Goal: Task Accomplishment & Management: Use online tool/utility

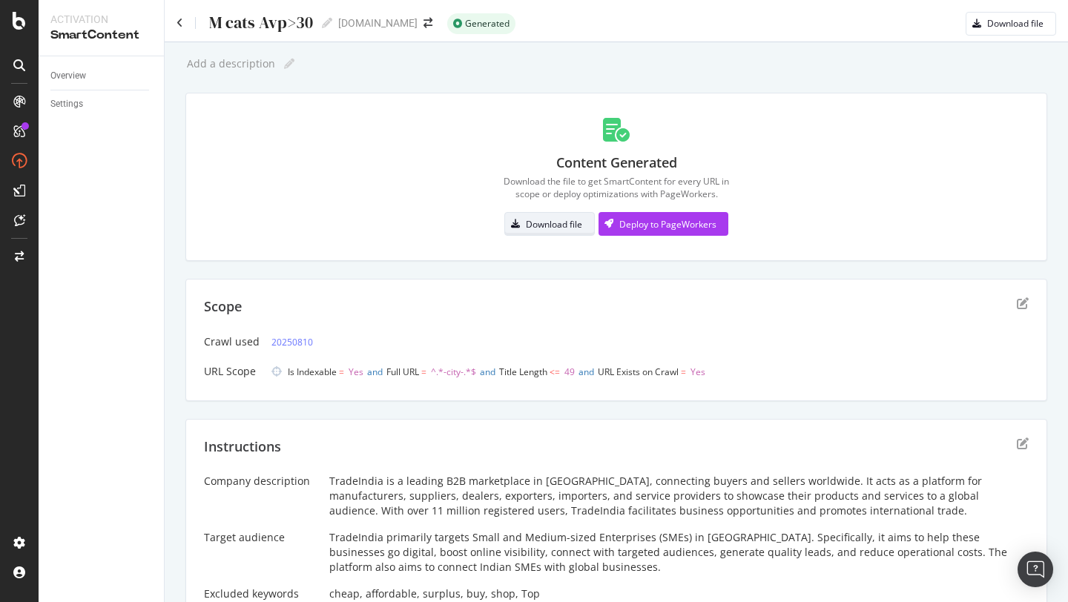
click at [537, 232] on div "Download file" at bounding box center [543, 224] width 77 height 21
click at [1024, 448] on icon "edit" at bounding box center [1023, 443] width 12 height 12
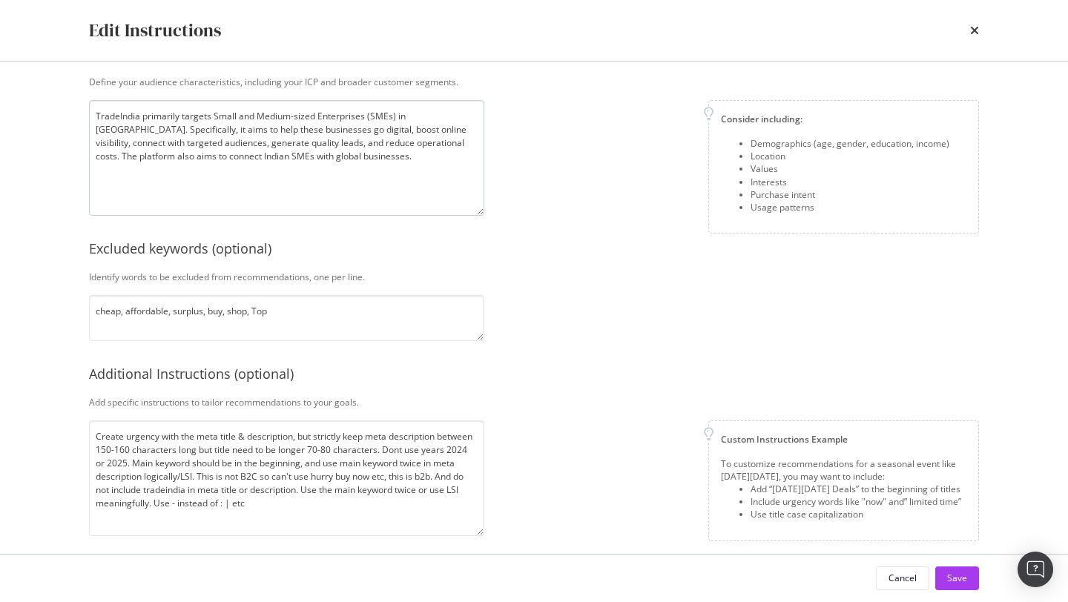
scroll to position [265, 0]
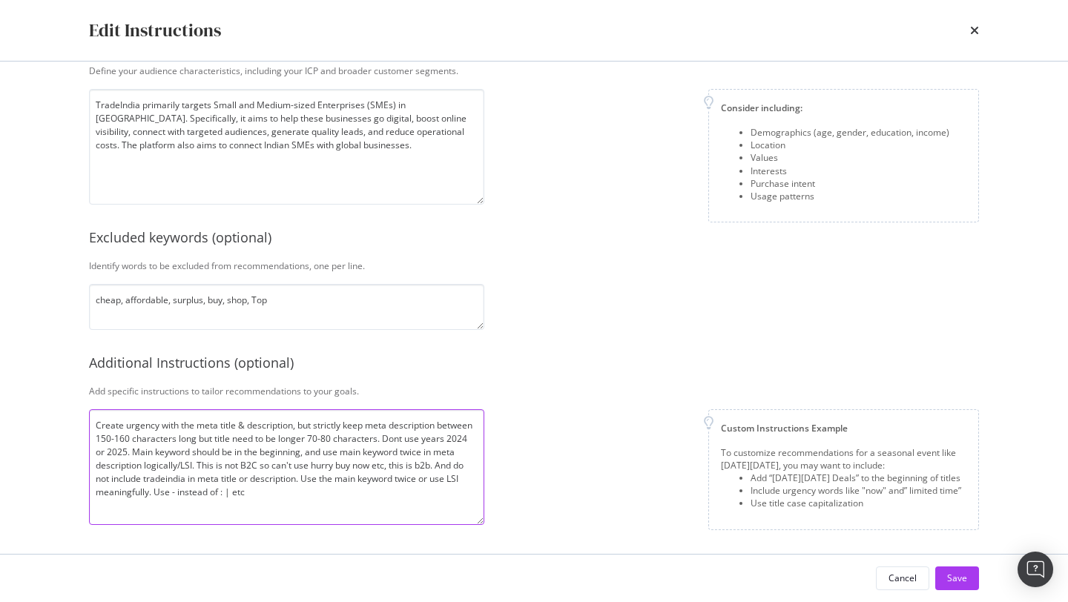
click at [300, 426] on textarea "Create urgency with the meta title & description, but strictly keep meta descri…" at bounding box center [286, 467] width 395 height 116
click at [382, 479] on textarea "Create urgency with the meta title & description, do not create similar pattern…" at bounding box center [286, 467] width 395 height 116
click at [283, 480] on textarea "Create urgency with the meta title & description, do not create similar pattern…" at bounding box center [286, 467] width 395 height 116
click at [325, 480] on textarea "Create urgency with the meta title & description, do not create similar pattern…" at bounding box center [286, 467] width 395 height 116
type textarea "Create urgency with the meta title & description, do not create similar pattern…"
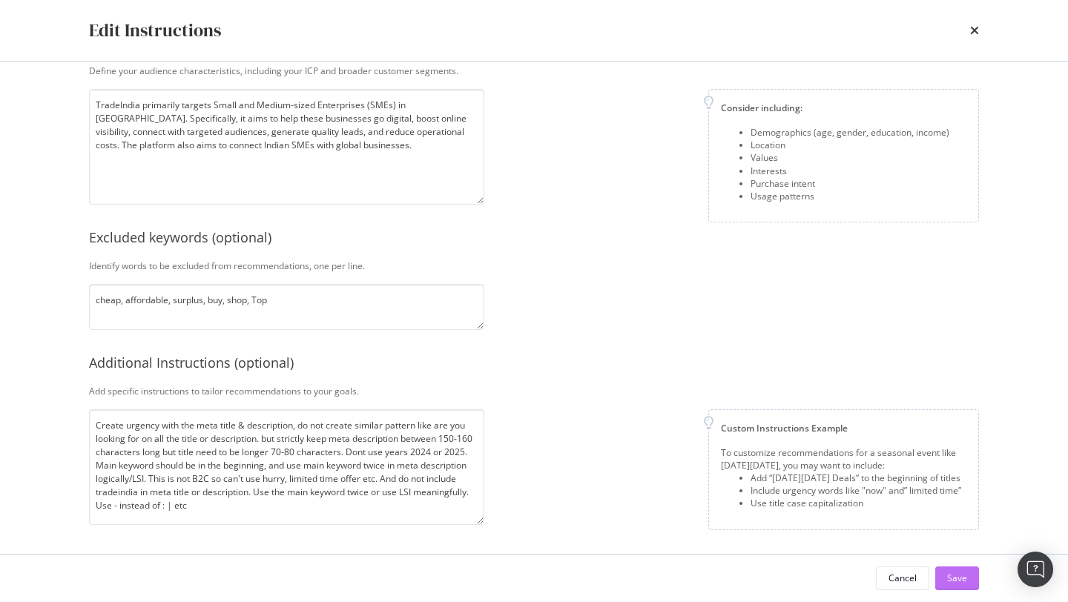
click at [951, 569] on div "Save" at bounding box center [957, 578] width 20 height 22
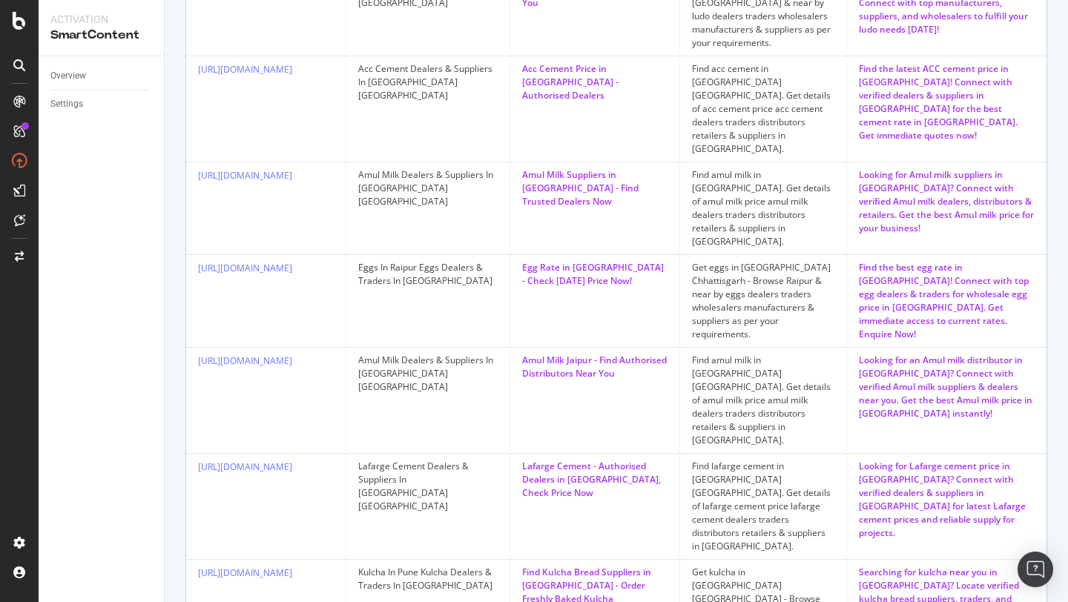
scroll to position [782, 0]
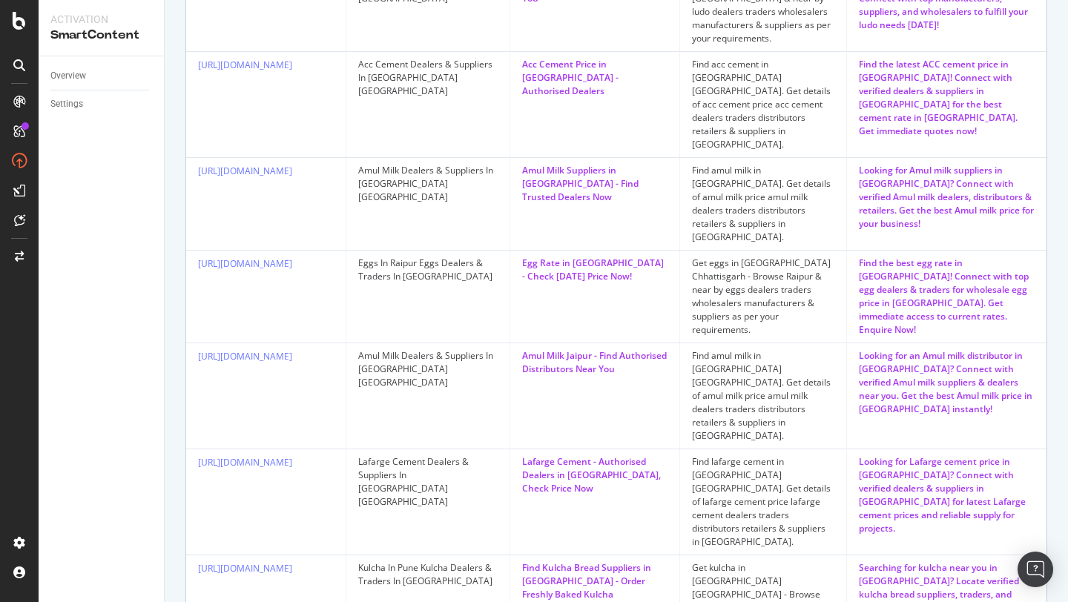
click at [686, 158] on td "Find amul milk in [GEOGRAPHIC_DATA]. Get details of amul milk price amul milk d…" at bounding box center [764, 204] width 168 height 93
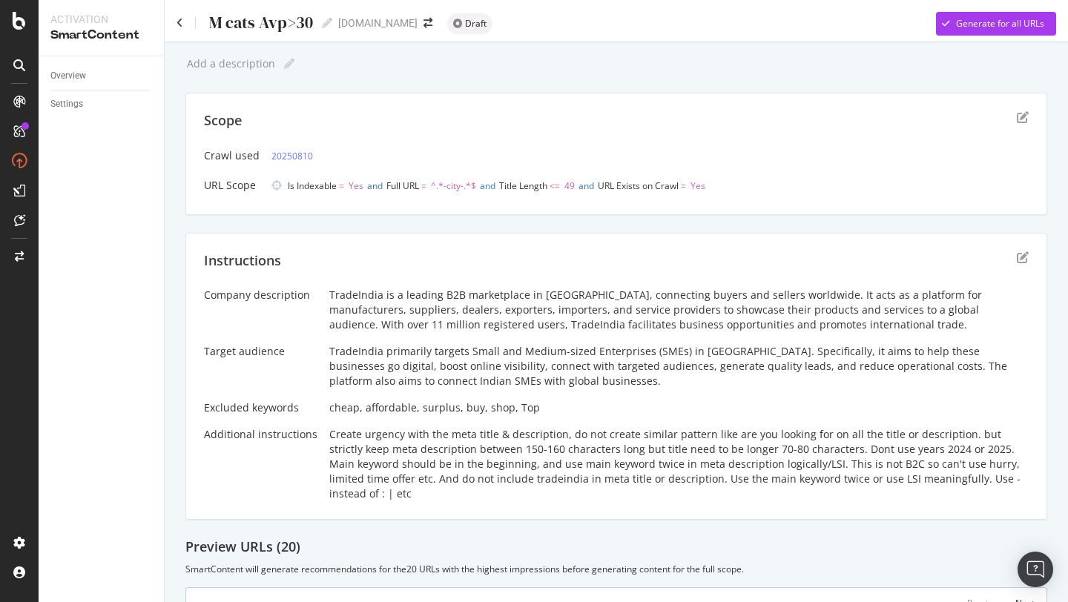
scroll to position [47, 0]
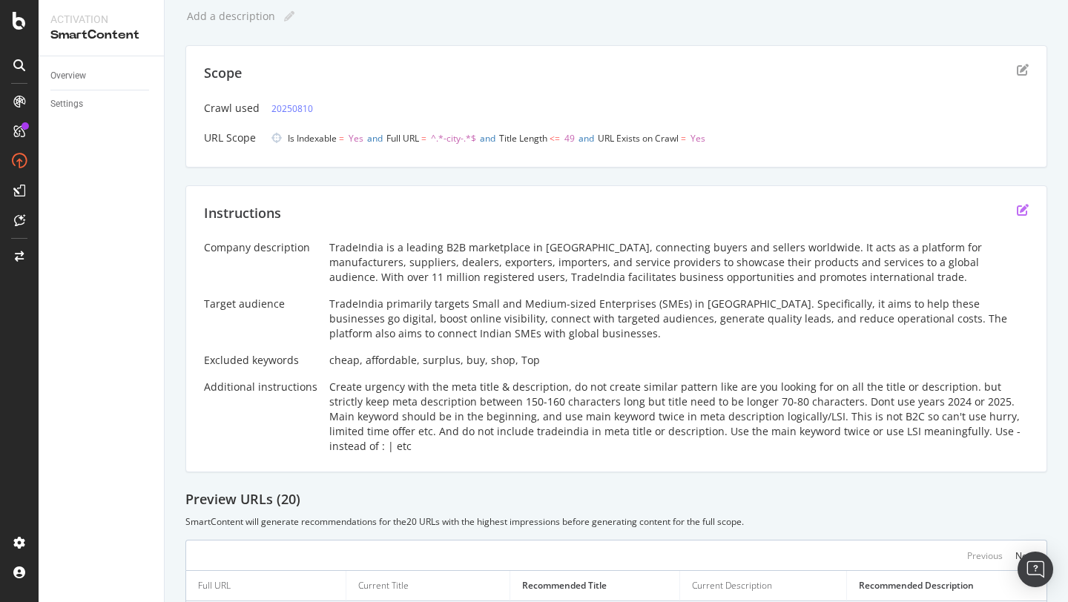
click at [1024, 213] on icon "edit" at bounding box center [1023, 210] width 12 height 12
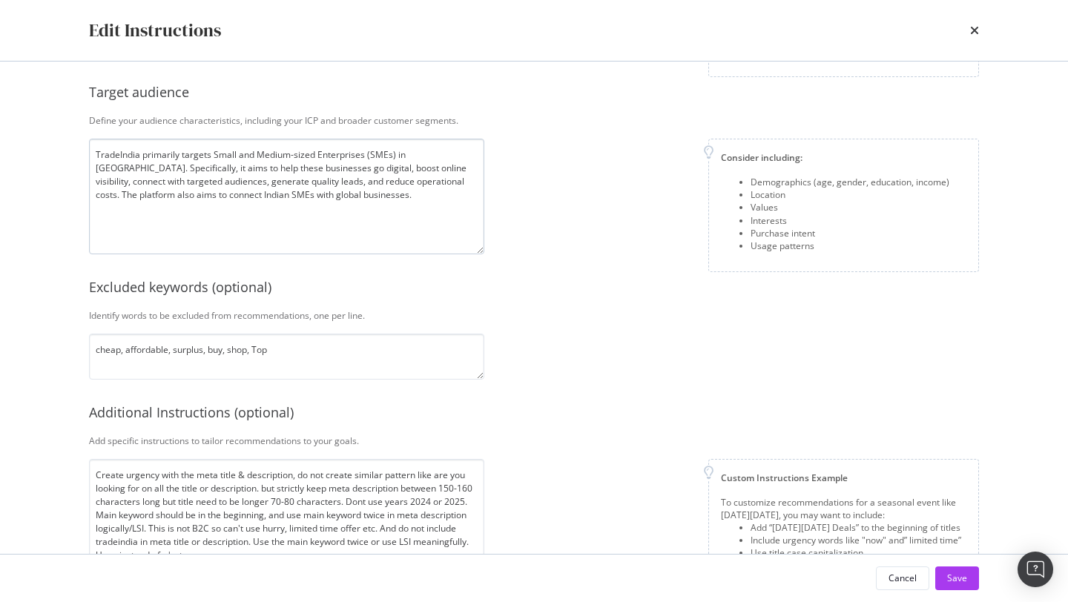
scroll to position [265, 0]
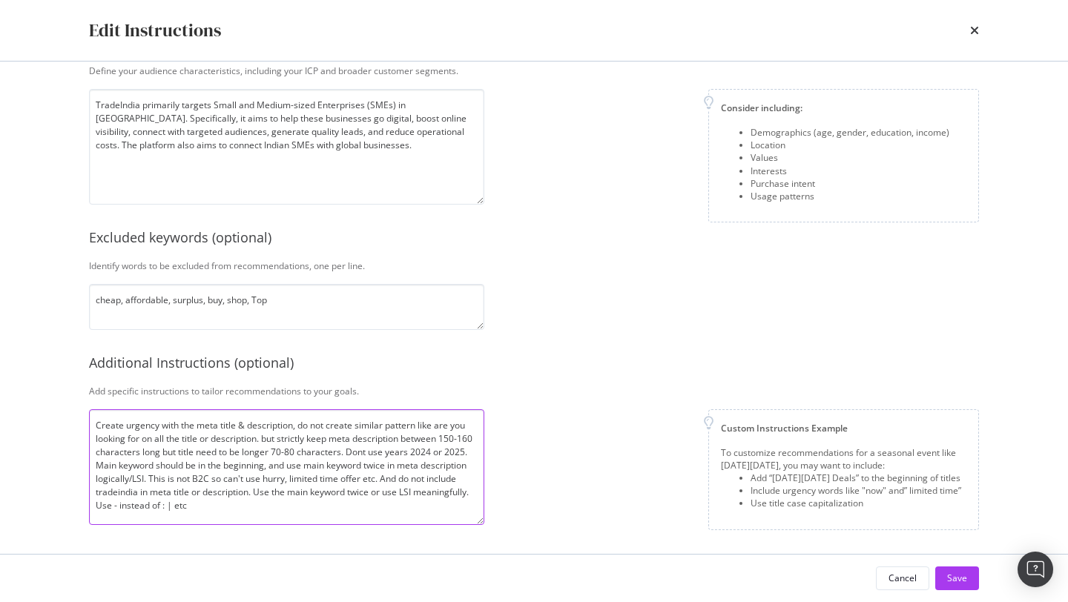
click at [197, 457] on textarea "Create urgency with the meta title & description, do not create similar pattern…" at bounding box center [286, 467] width 395 height 116
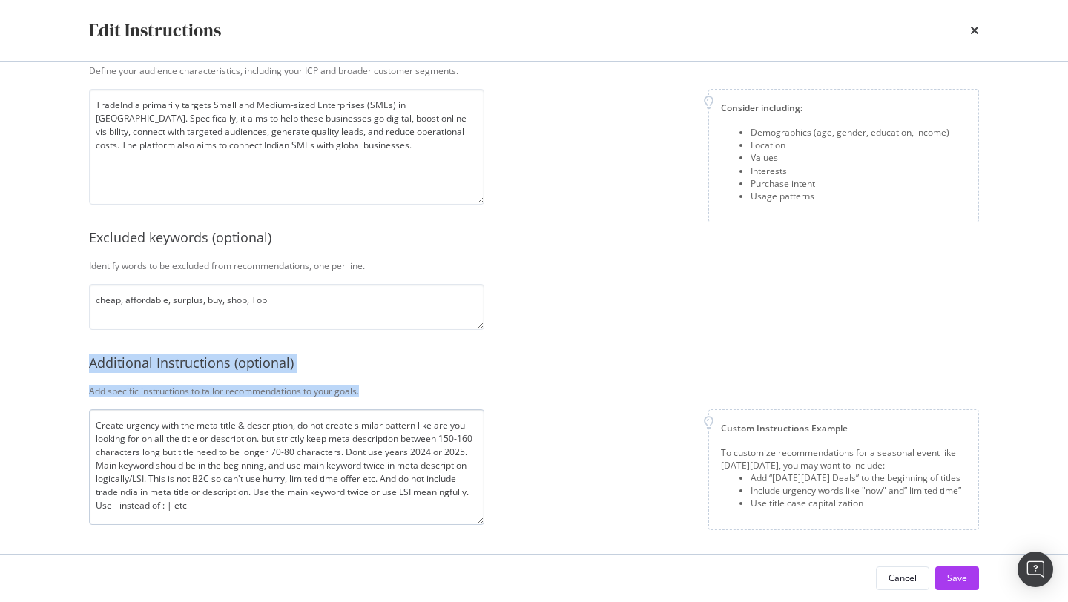
drag, startPoint x: 87, startPoint y: 364, endPoint x: 188, endPoint y: 500, distance: 169.2
click at [188, 500] on div "Company description Explain your company’s unique value proposition in detail. …" at bounding box center [533, 308] width 949 height 492
copy div "Additional Instructions (optional) Add specific instructions to tailor recommen…"
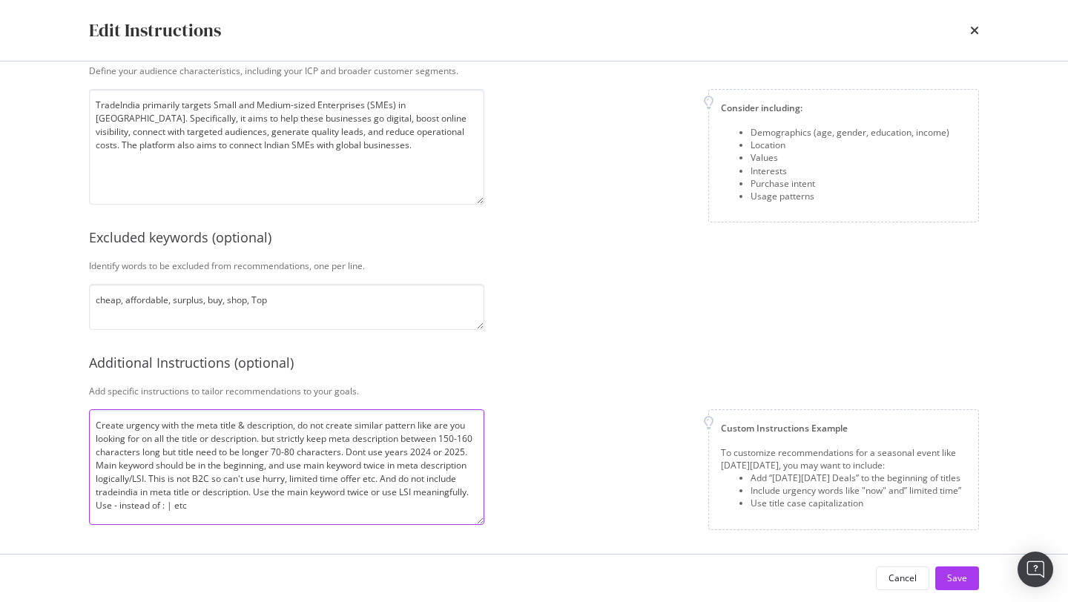
click at [163, 449] on textarea "Create urgency with the meta title & description, do not create similar pattern…" at bounding box center [286, 467] width 395 height 116
paste textarea "and strong engagement in the meta title and description, but avoid repetitive p…"
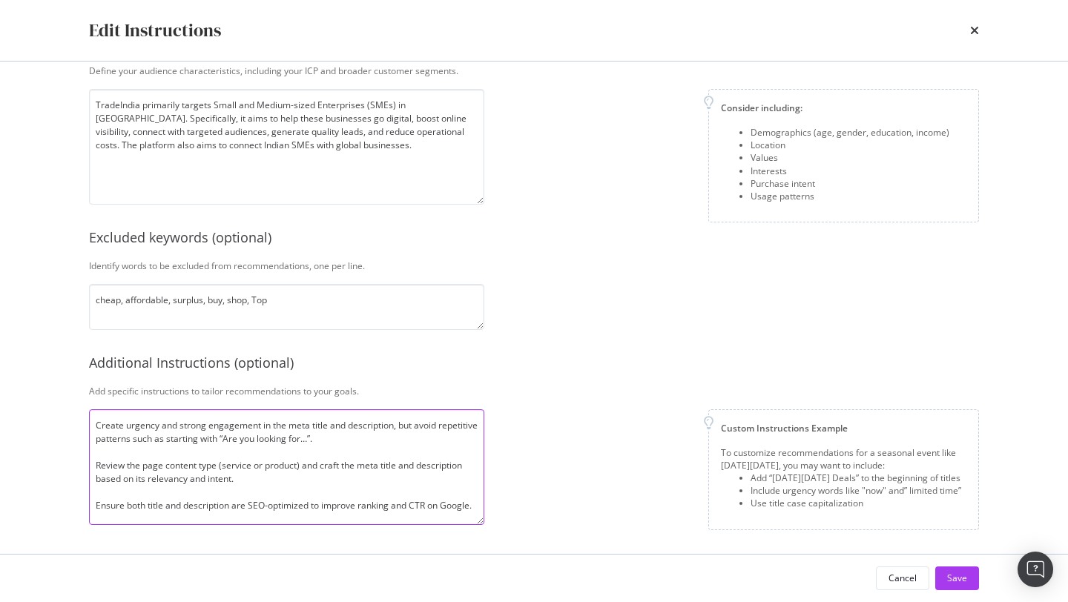
scroll to position [174, 0]
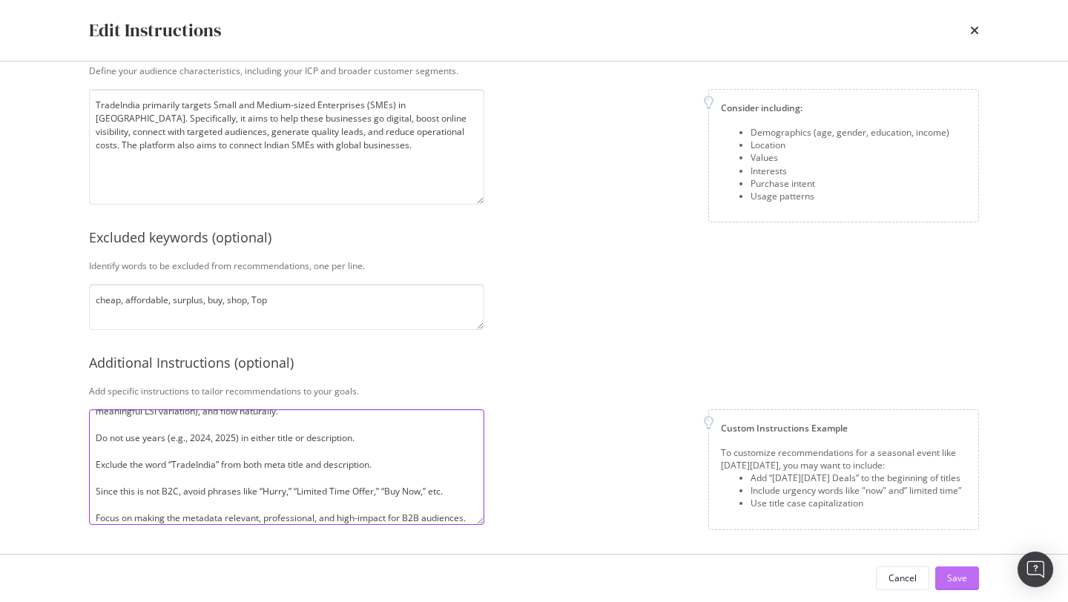
type textarea "Create urgency and strong engagement in the meta title and description, but avo…"
click at [956, 578] on div "Save" at bounding box center [957, 578] width 20 height 13
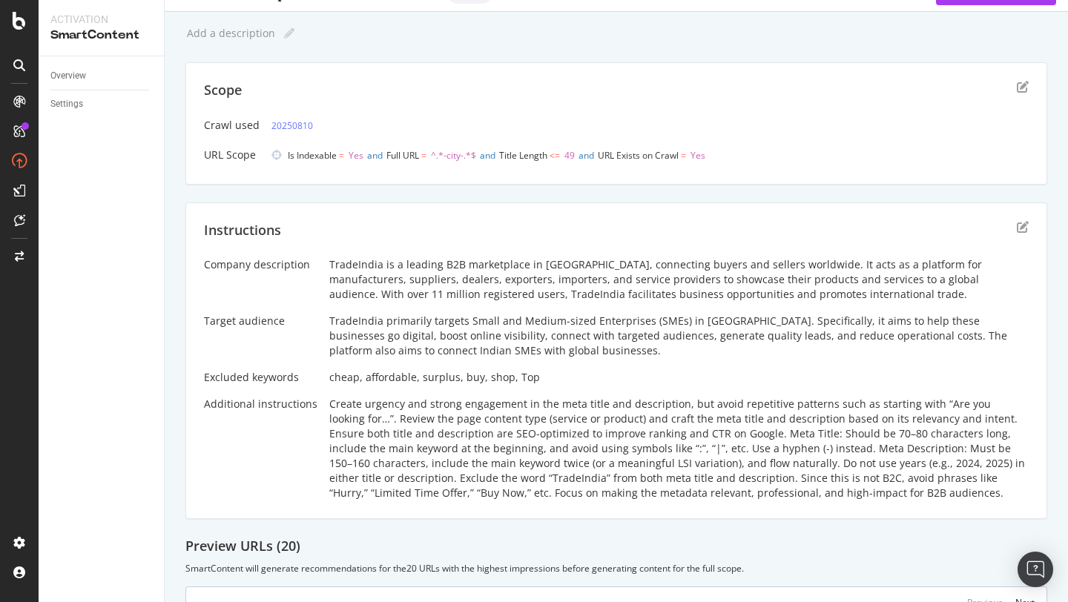
scroll to position [10, 0]
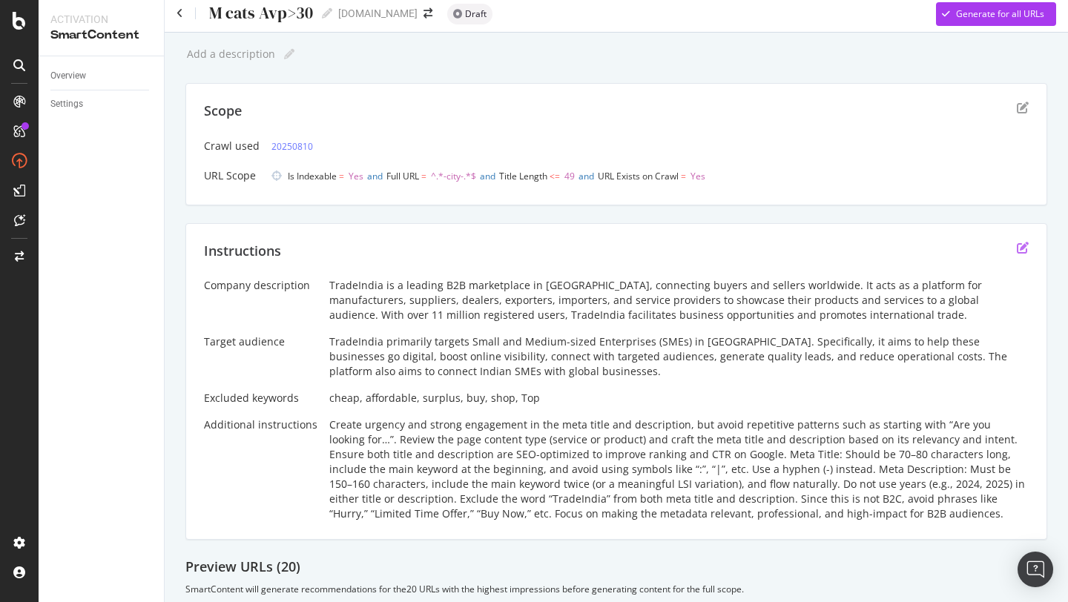
click at [1024, 248] on icon "edit" at bounding box center [1023, 248] width 12 height 12
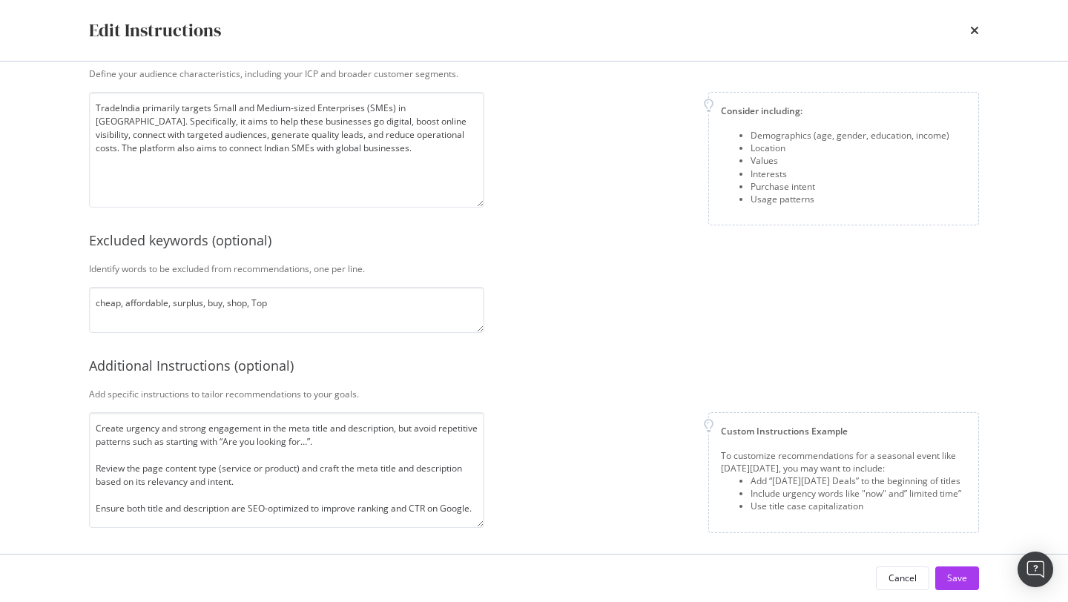
scroll to position [265, 0]
click at [905, 578] on div "Cancel" at bounding box center [902, 578] width 28 height 13
click at [905, 578] on div "Preview URLs ( 20 ) SmartContent will generate recommendations for the 20 URLs …" at bounding box center [616, 577] width 862 height 38
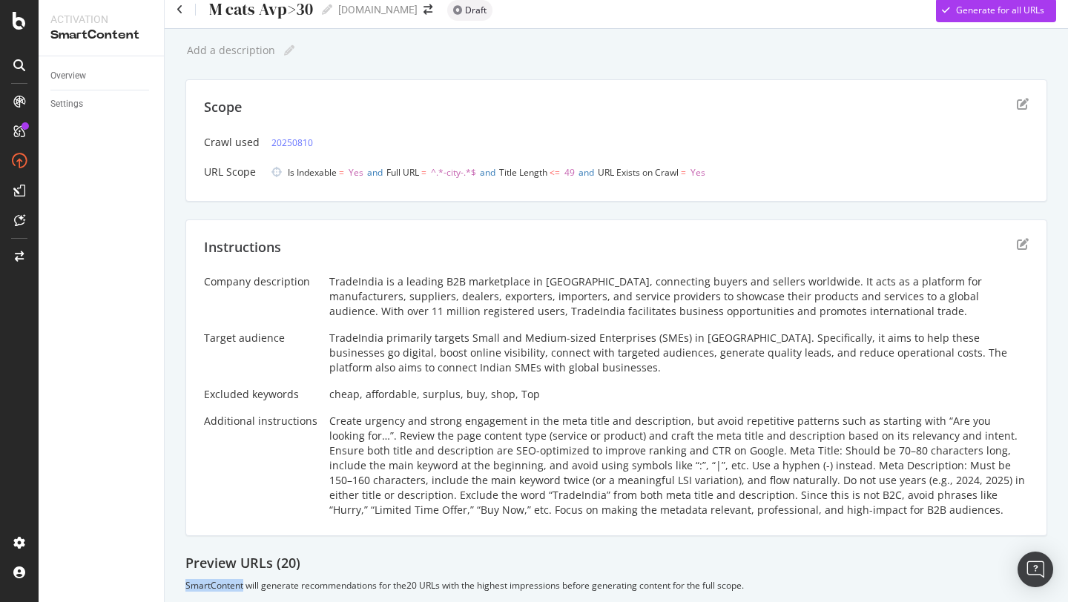
scroll to position [0, 0]
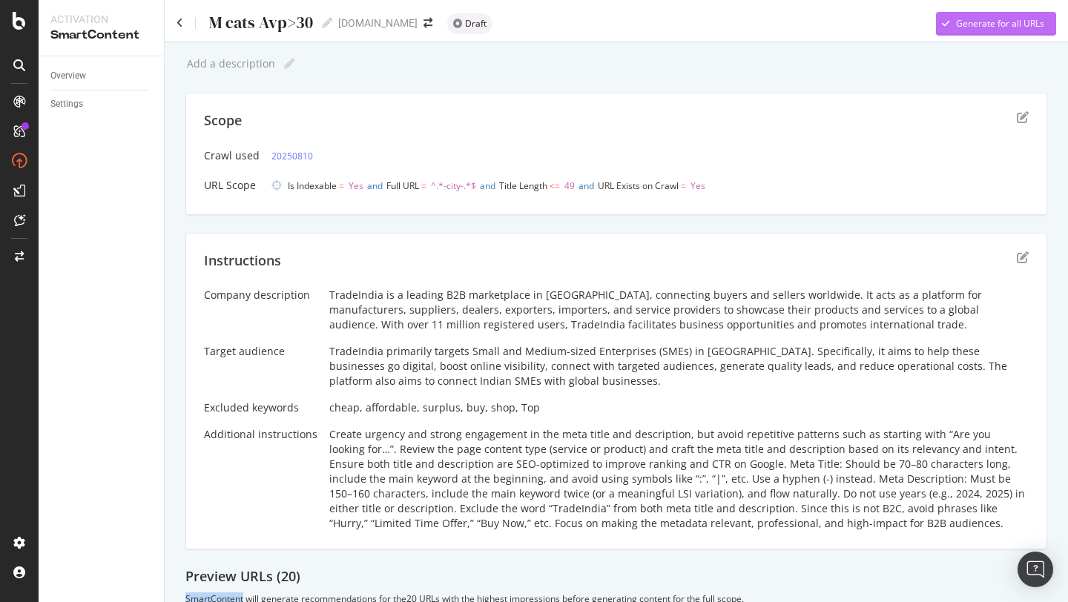
click at [985, 32] on div "Generate for all URLs" at bounding box center [990, 24] width 108 height 22
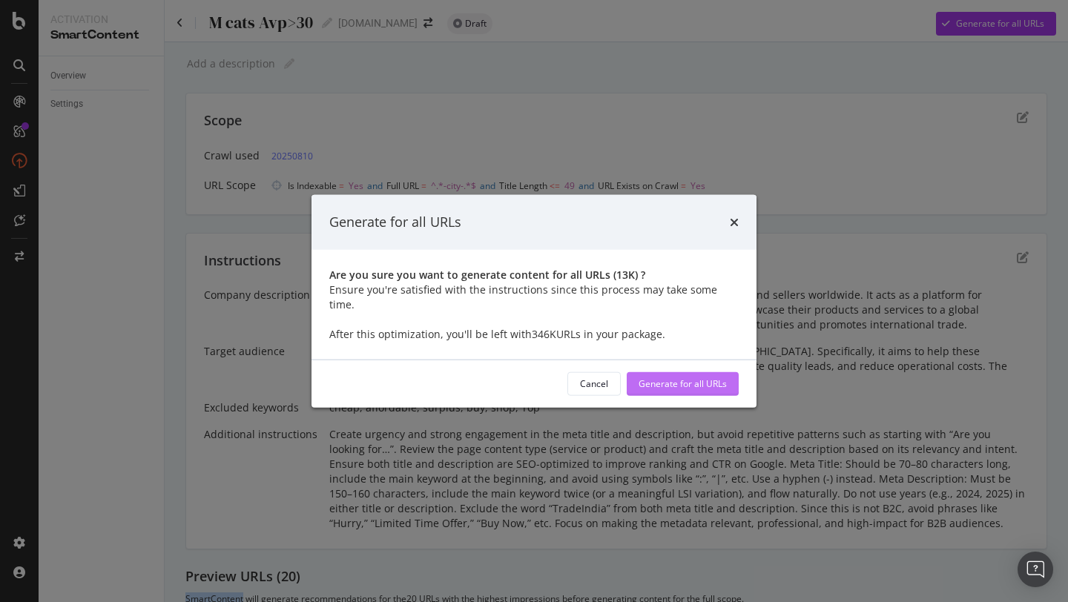
click at [684, 377] on div "Generate for all URLs" at bounding box center [682, 383] width 88 height 13
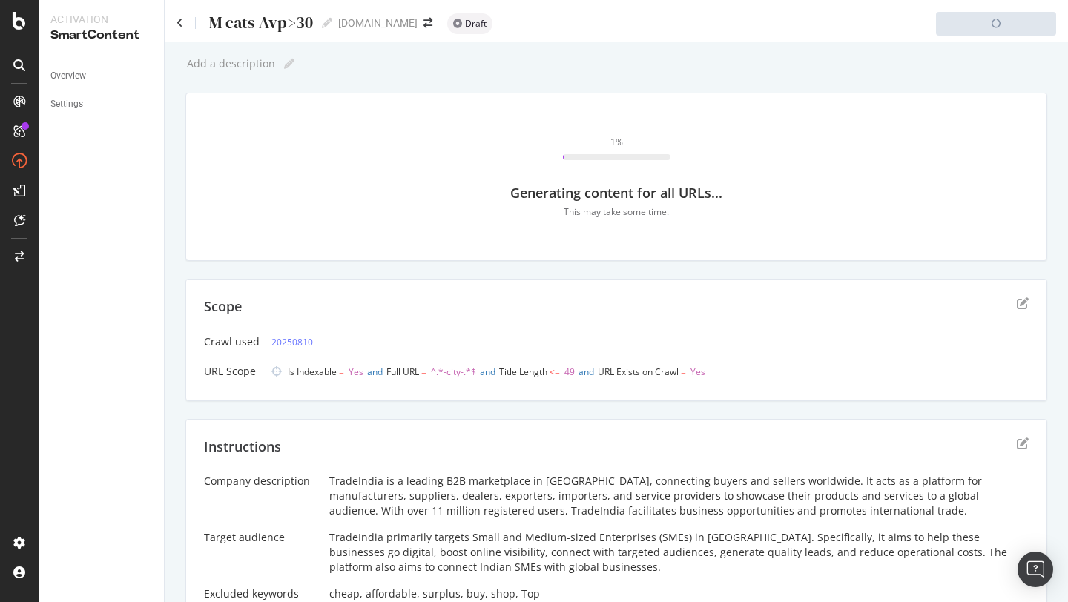
click at [601, 217] on div "This may take some time." at bounding box center [616, 211] width 105 height 13
click at [180, 22] on icon at bounding box center [179, 23] width 7 height 10
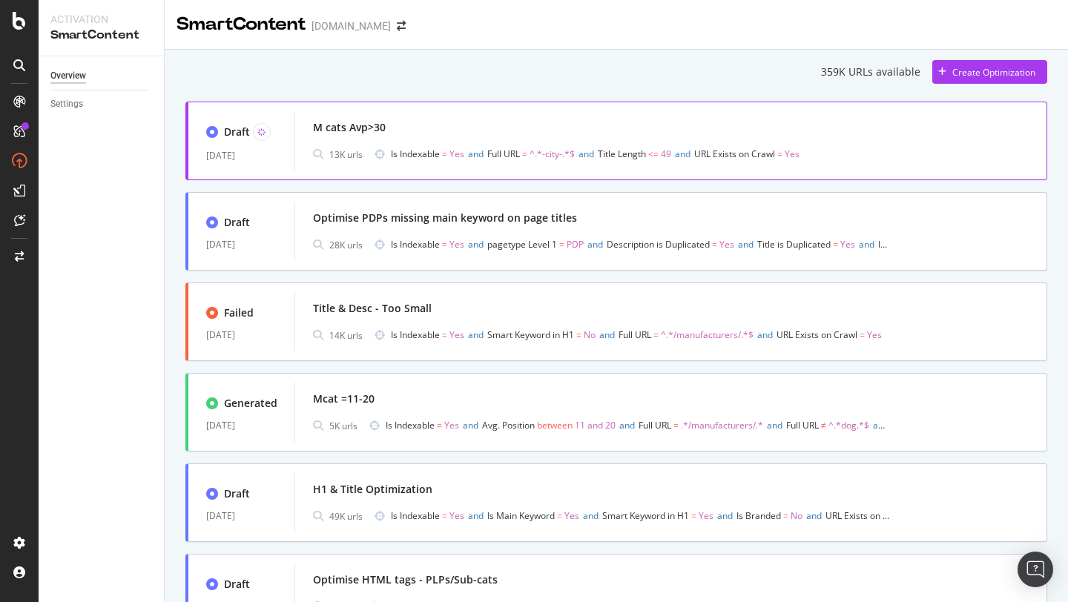
click at [352, 131] on div "M cats Avp>30" at bounding box center [349, 127] width 73 height 15
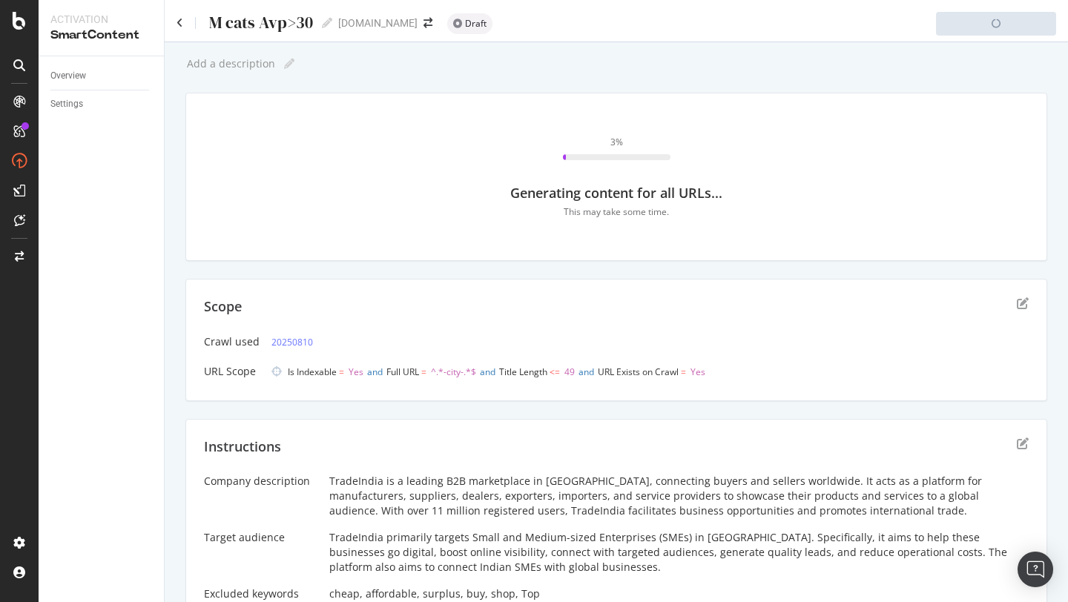
click at [593, 161] on div "3 % Generating content for all URLs... This may take some time." at bounding box center [616, 176] width 824 height 131
click at [87, 103] on link "Settings" at bounding box center [101, 104] width 103 height 16
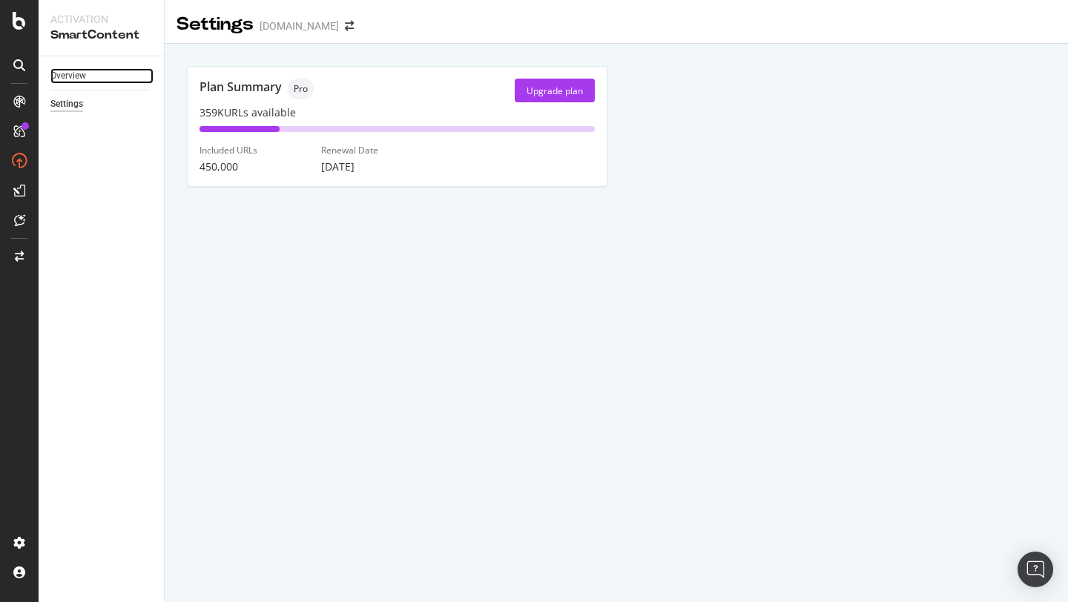
click at [87, 82] on link "Overview" at bounding box center [101, 76] width 103 height 16
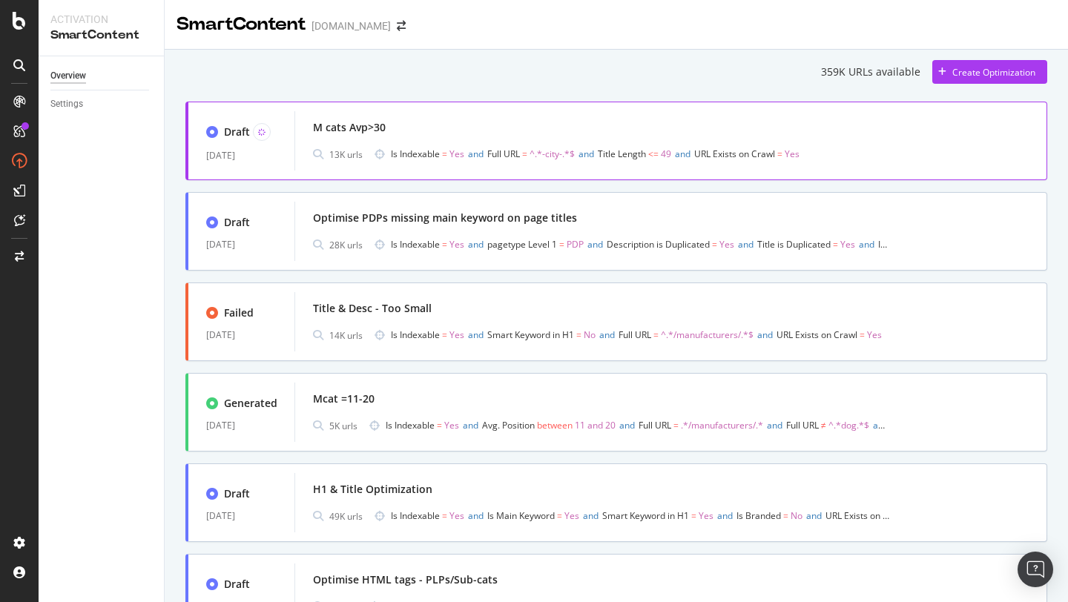
click at [372, 130] on div "M cats Avp>30" at bounding box center [349, 127] width 73 height 15
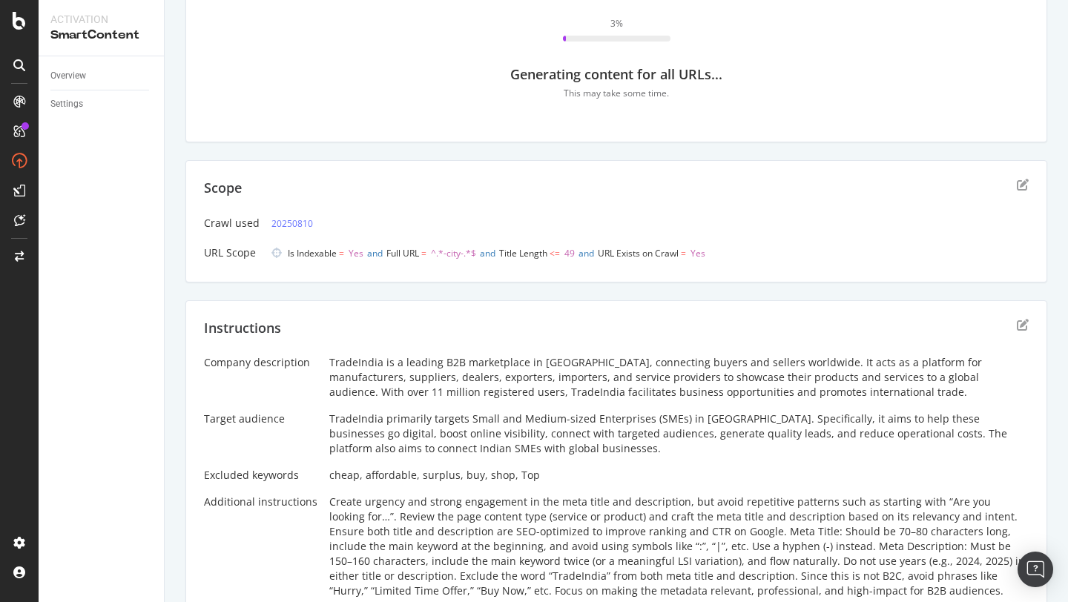
scroll to position [133, 0]
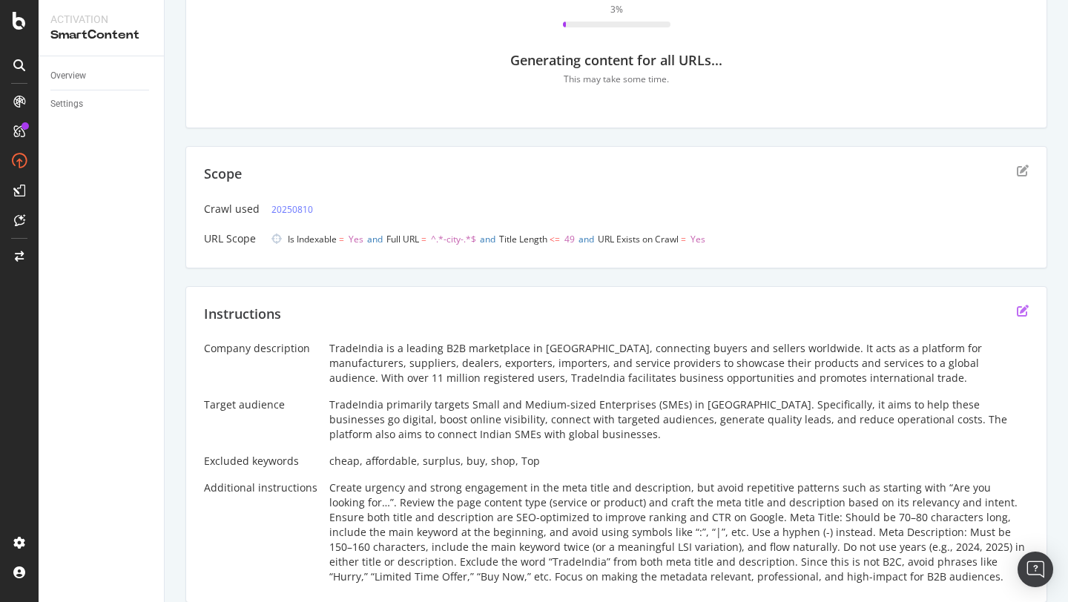
click at [1022, 307] on icon "edit" at bounding box center [1023, 311] width 12 height 12
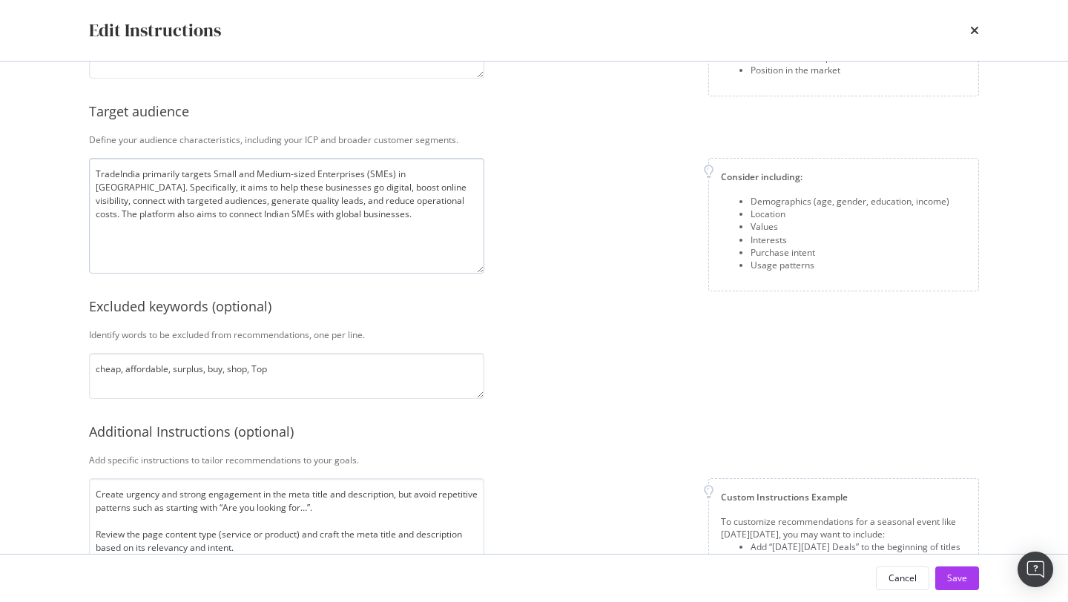
scroll to position [265, 0]
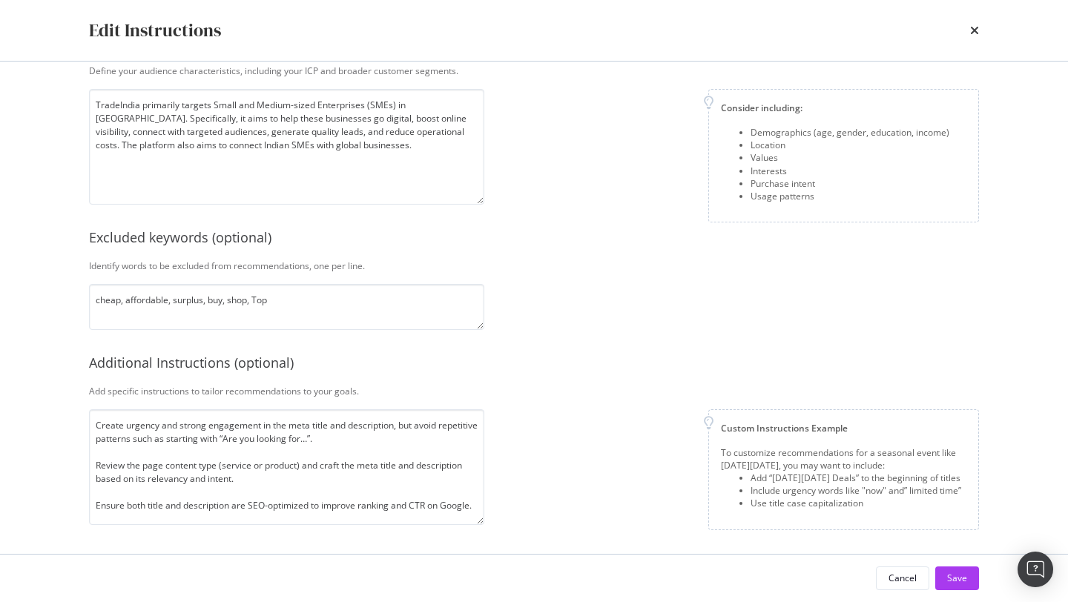
click at [888, 562] on div "Cancel Save" at bounding box center [533, 578] width 949 height 47
click at [888, 568] on button "Cancel" at bounding box center [902, 578] width 53 height 24
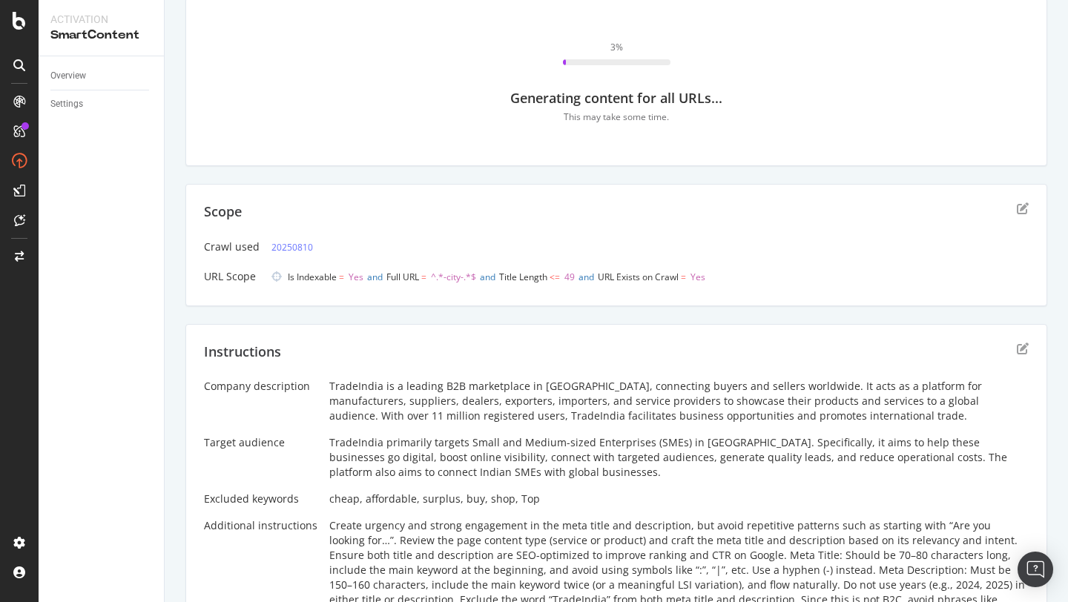
scroll to position [0, 0]
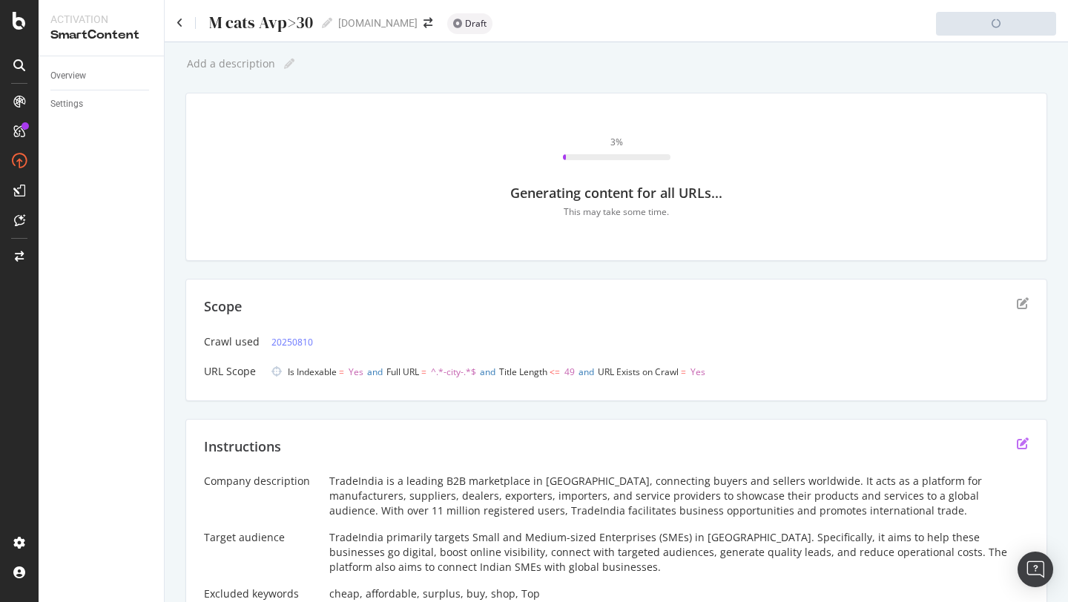
click at [1018, 445] on icon "edit" at bounding box center [1023, 443] width 12 height 12
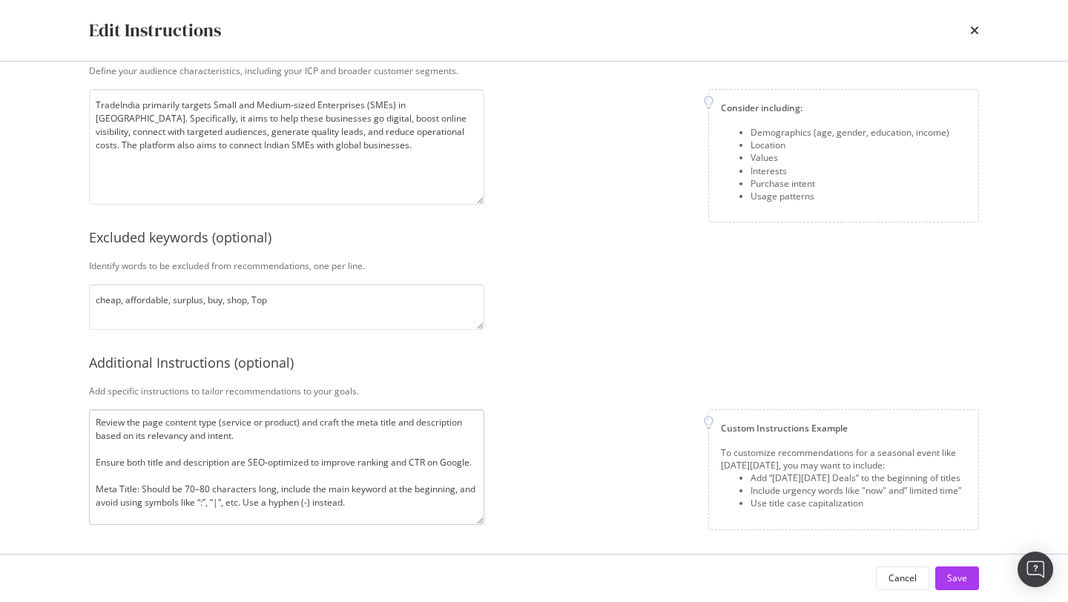
scroll to position [47, 0]
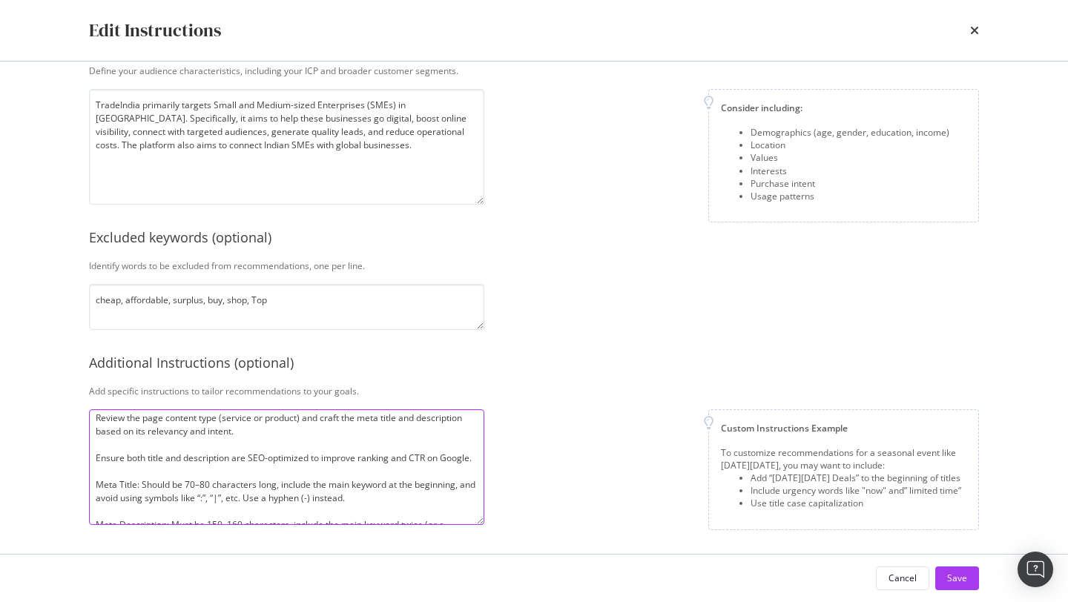
drag, startPoint x: 208, startPoint y: 483, endPoint x: 187, endPoint y: 483, distance: 21.5
click at [187, 483] on textarea "Create urgency and strong engagement in the meta title and description, but avo…" at bounding box center [286, 467] width 395 height 116
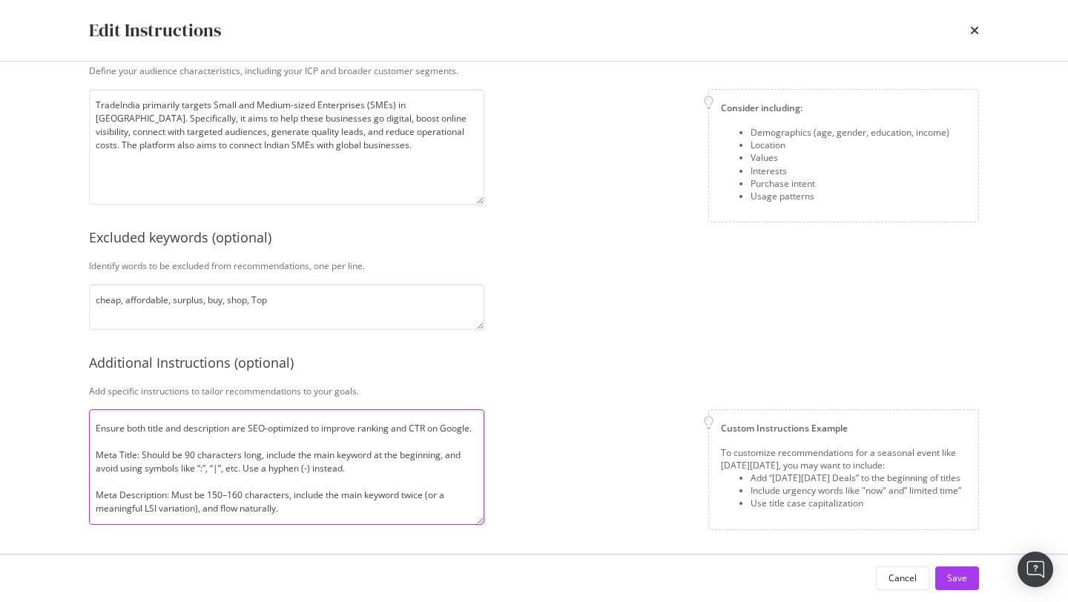
scroll to position [79, 0]
drag, startPoint x: 265, startPoint y: 453, endPoint x: 441, endPoint y: 455, distance: 175.7
click at [441, 455] on textarea "Create urgency and strong engagement in the meta title and description, but avo…" at bounding box center [286, 467] width 395 height 116
click at [330, 509] on textarea "Create urgency and strong engagement in the meta title and description, but avo…" at bounding box center [286, 467] width 395 height 116
paste textarea "include the main keyword at the beginning"
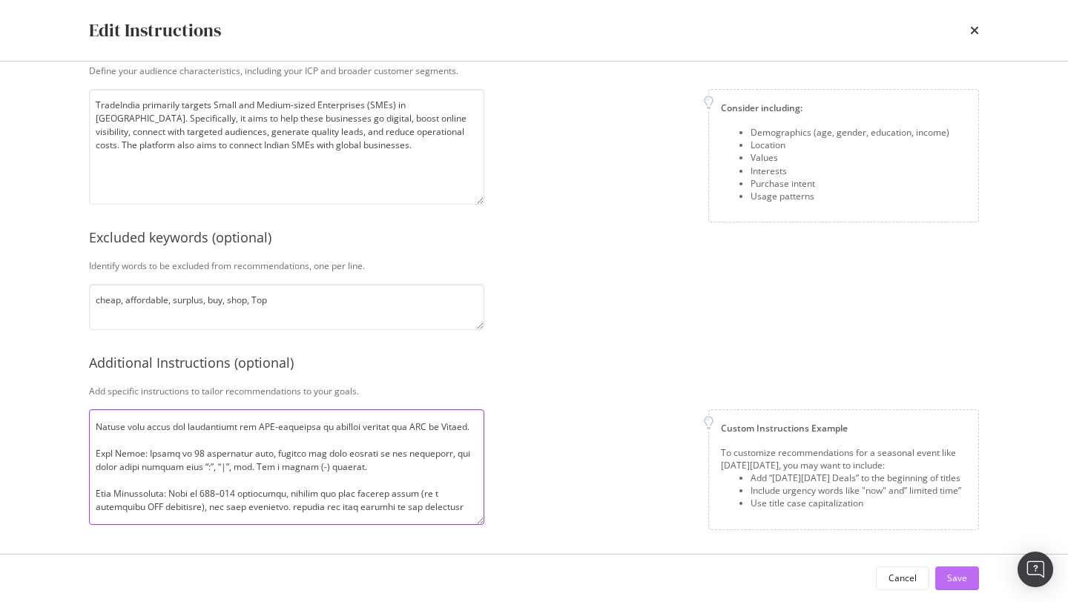
type textarea "Loremi dolorsi ame consec adipiscing el sed doei tempo inc utlaboreetd, mag ali…"
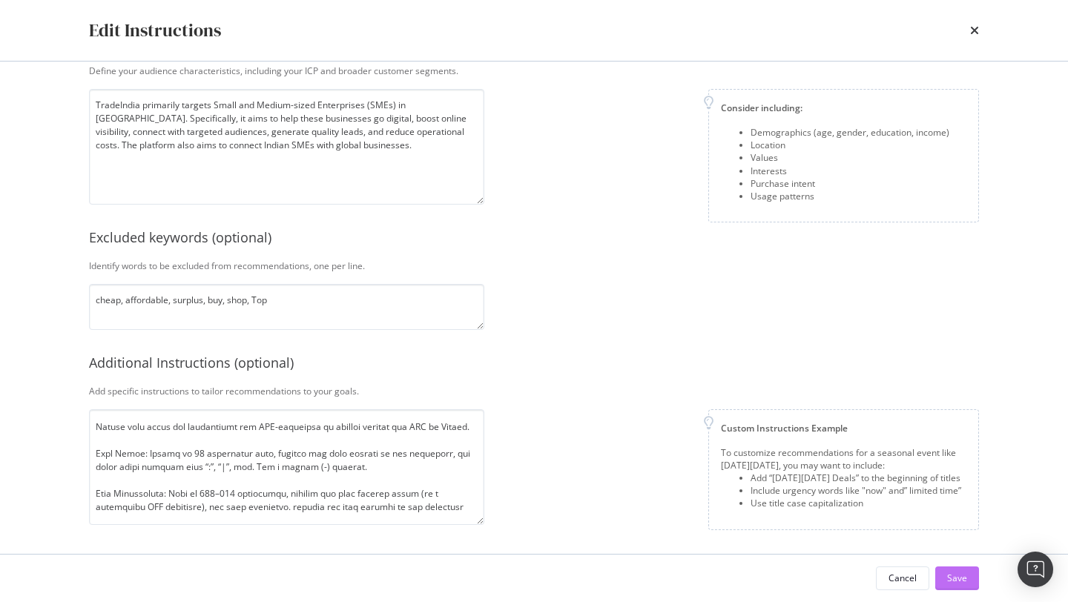
click at [954, 578] on div "Save" at bounding box center [957, 578] width 20 height 13
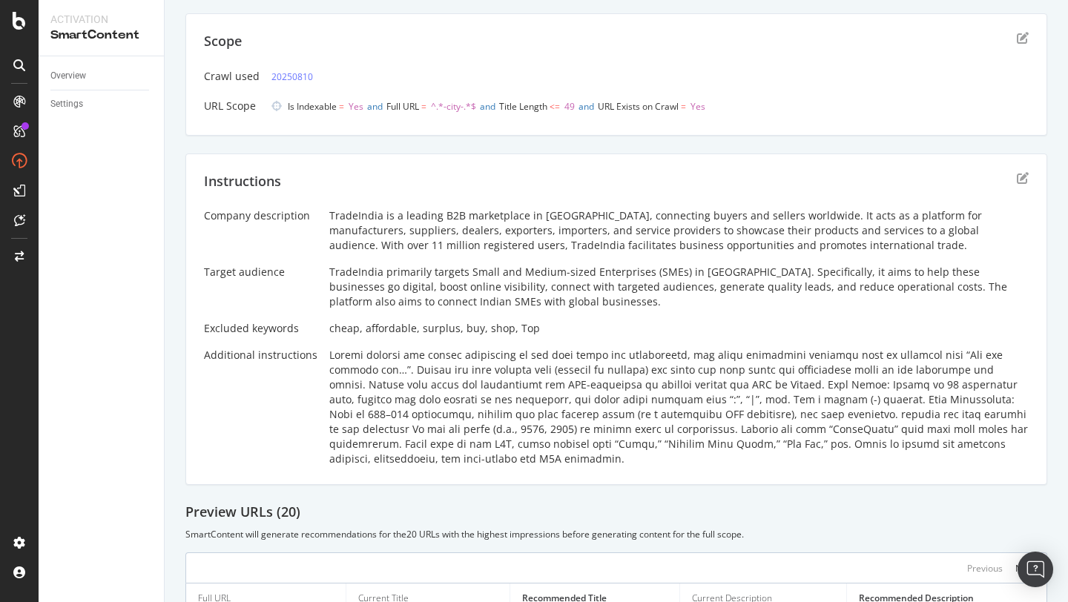
scroll to position [67, 0]
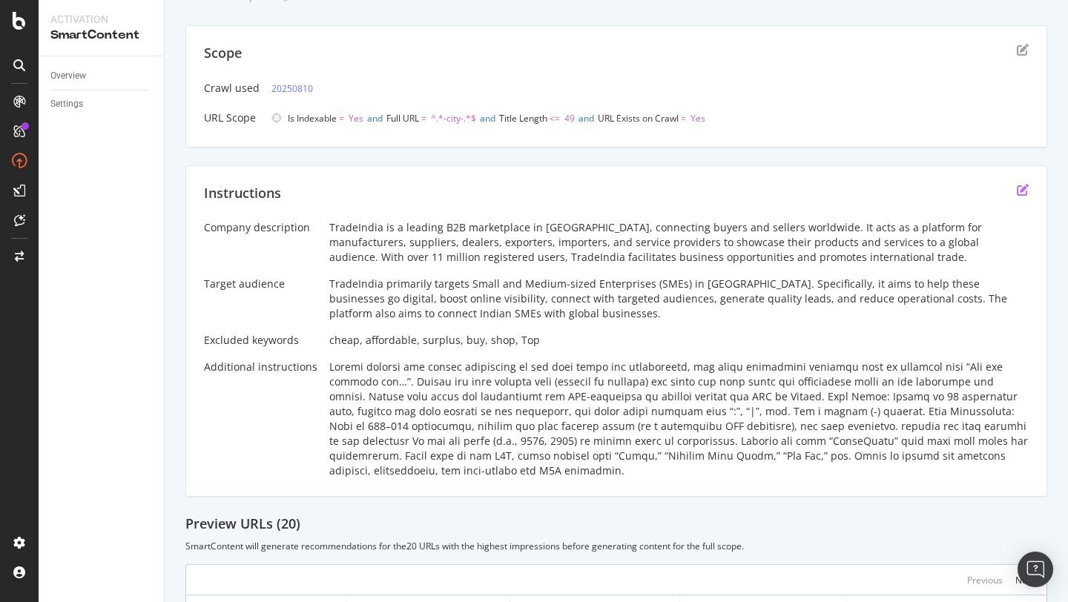
click at [1023, 192] on icon "edit" at bounding box center [1023, 190] width 12 height 12
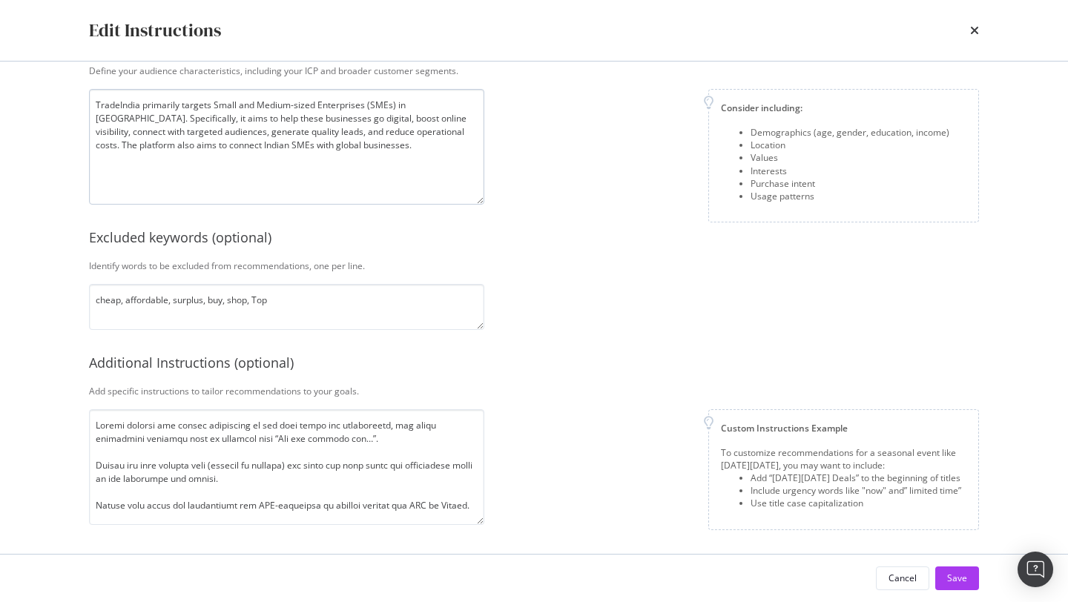
scroll to position [262, 0]
click at [98, 465] on textarea "modal" at bounding box center [286, 470] width 395 height 116
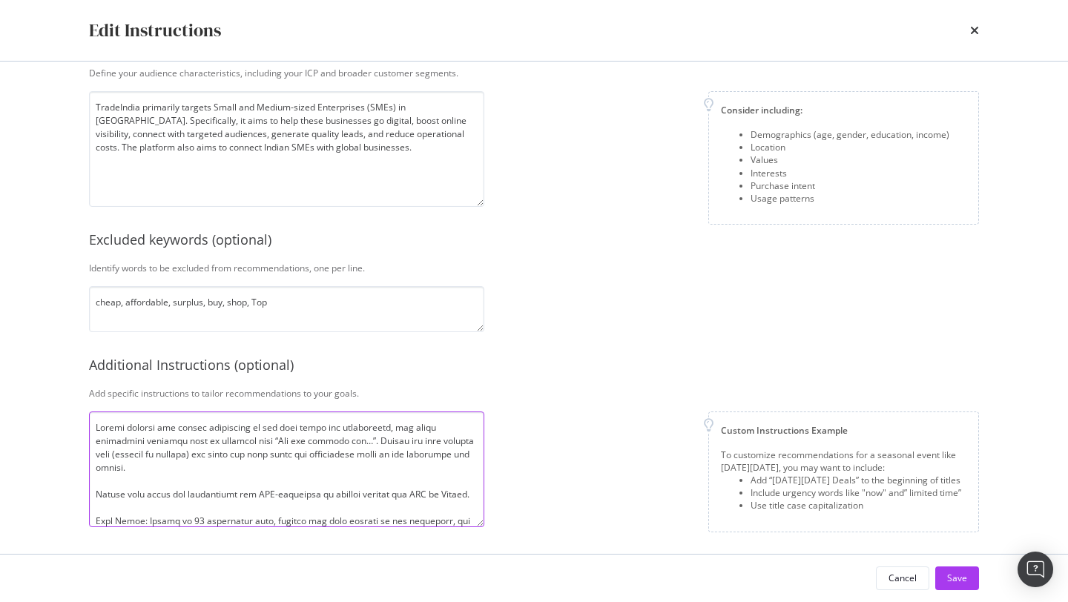
click at [96, 498] on textarea "modal" at bounding box center [286, 470] width 395 height 116
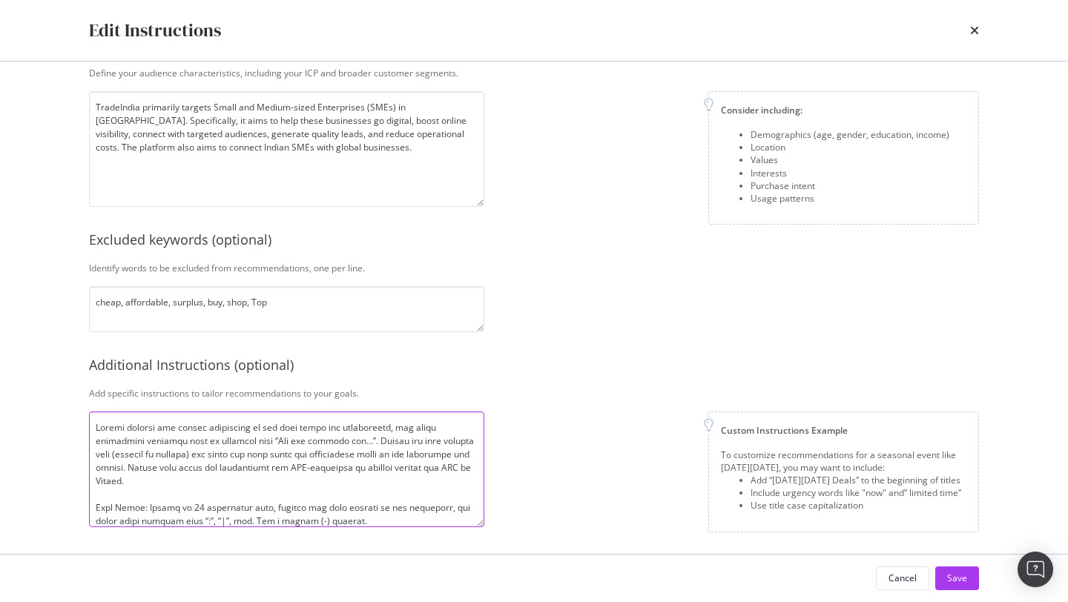
click at [97, 508] on textarea "modal" at bounding box center [286, 470] width 395 height 116
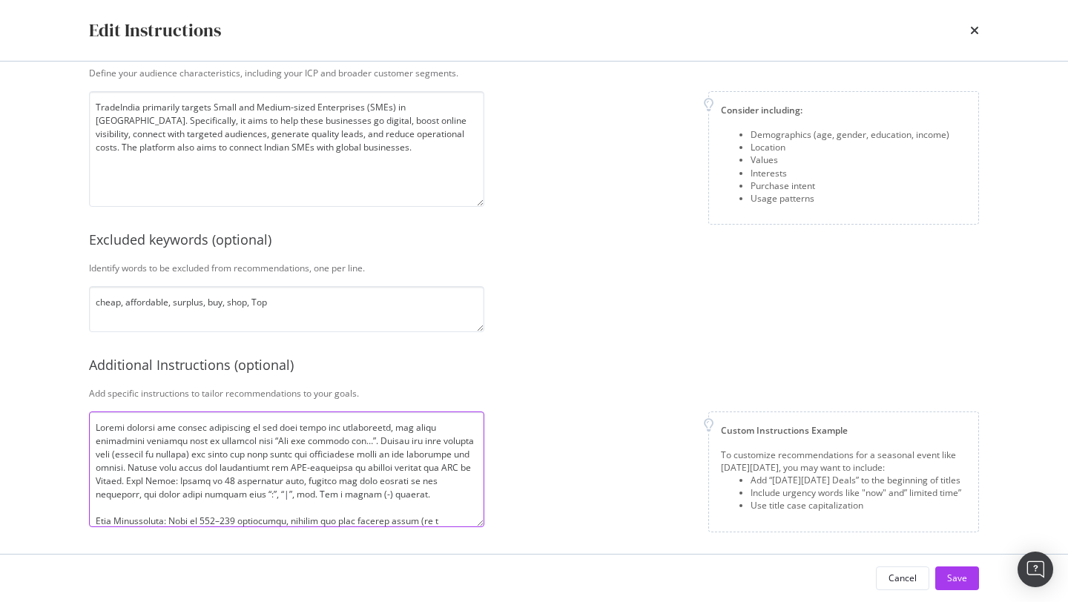
click at [95, 515] on textarea "modal" at bounding box center [286, 470] width 395 height 116
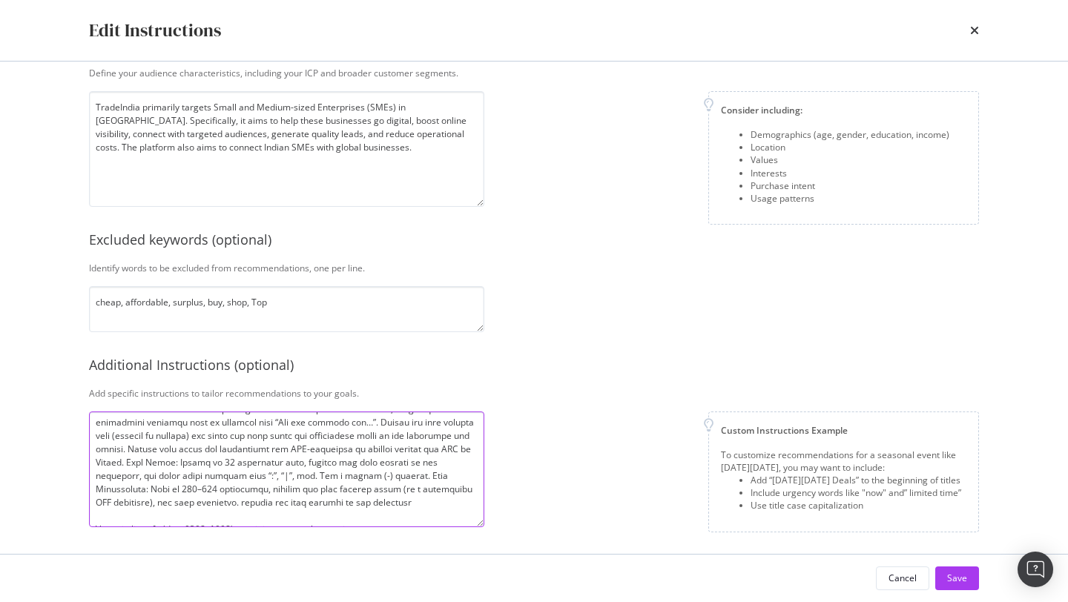
drag, startPoint x: 231, startPoint y: 503, endPoint x: 415, endPoint y: 500, distance: 183.9
click at [415, 500] on textarea "modal" at bounding box center [286, 470] width 395 height 116
click at [148, 491] on textarea "Create urgency and strong engagement in the meta title and description, but avo…" at bounding box center [286, 470] width 395 height 116
paste textarea "include the main keyword at the beginning"
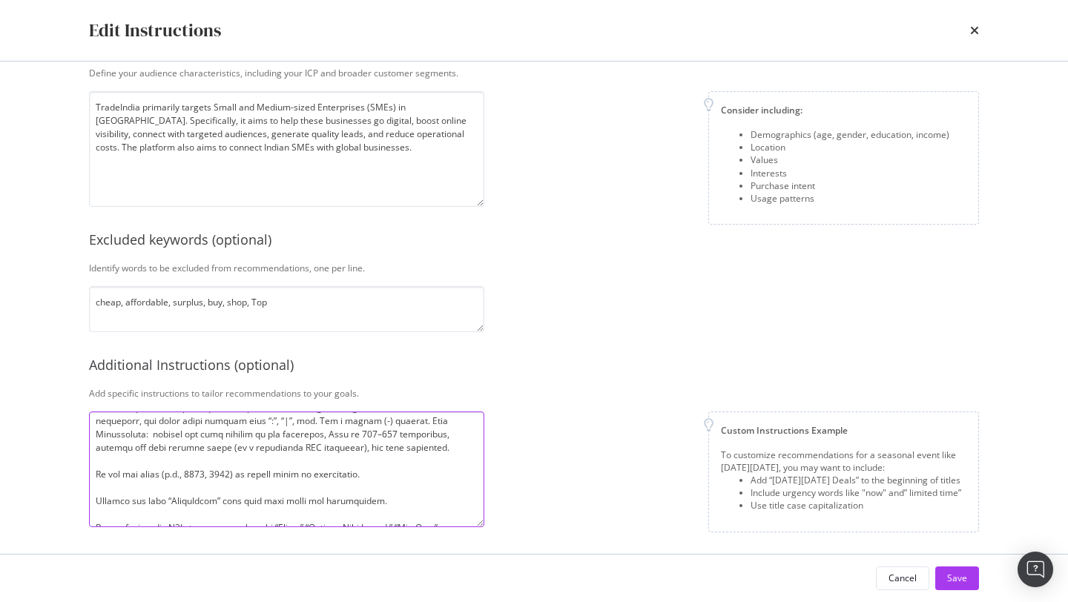
scroll to position [74, 0]
click at [96, 472] on textarea "modal" at bounding box center [286, 470] width 395 height 116
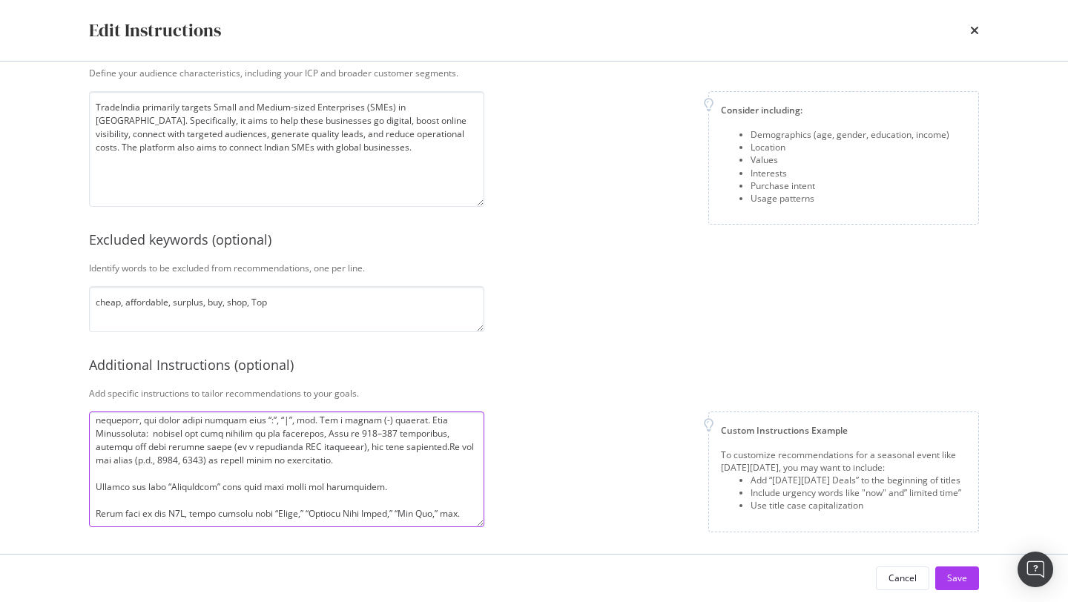
scroll to position [61, 0]
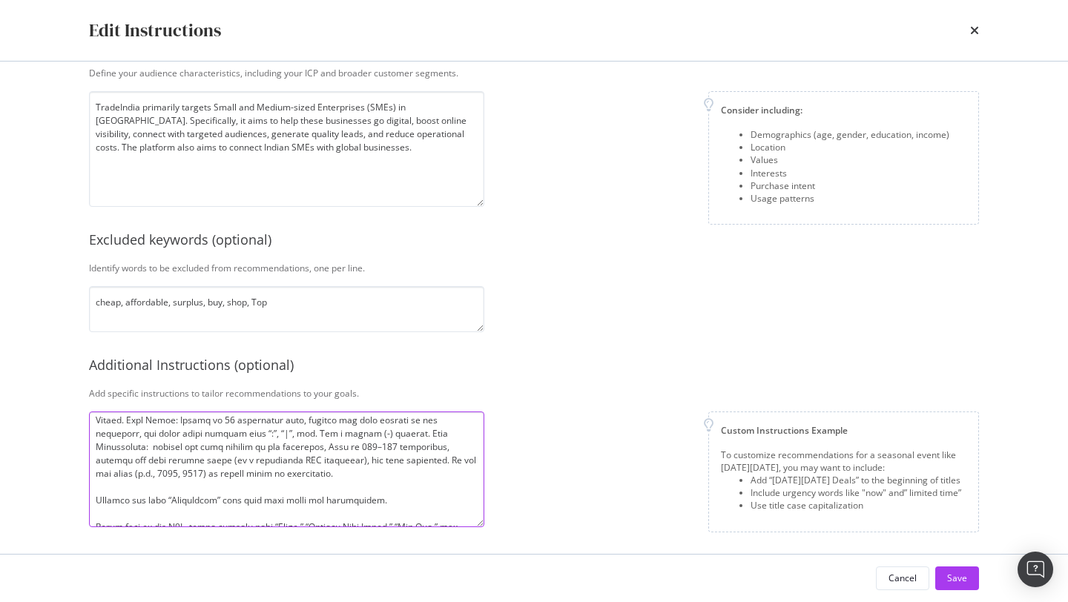
click at [96, 502] on textarea "modal" at bounding box center [286, 470] width 395 height 116
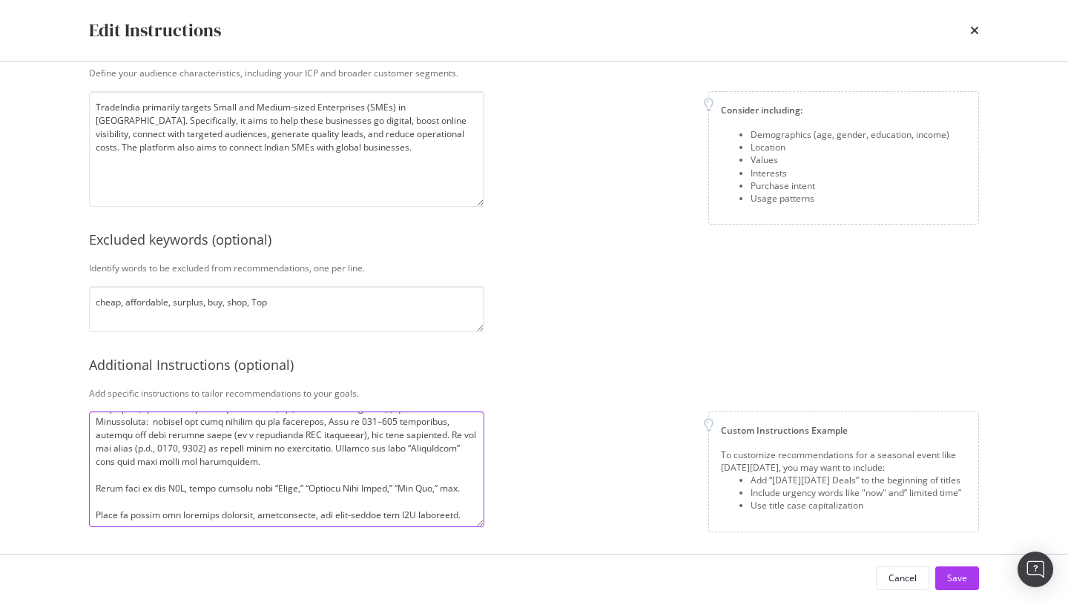
scroll to position [90, 0]
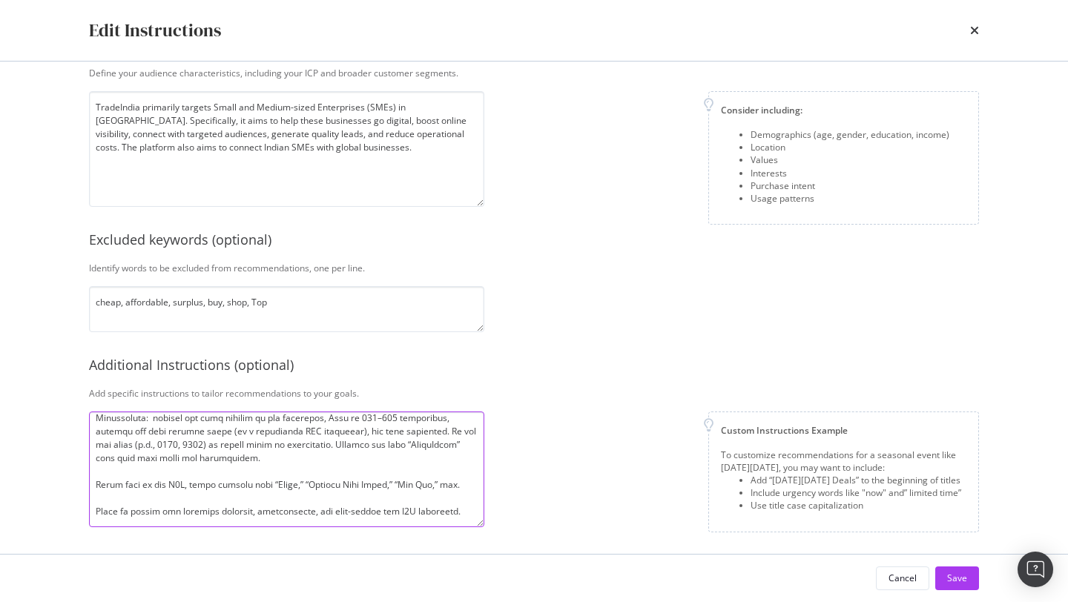
click at [95, 484] on textarea "modal" at bounding box center [286, 470] width 395 height 116
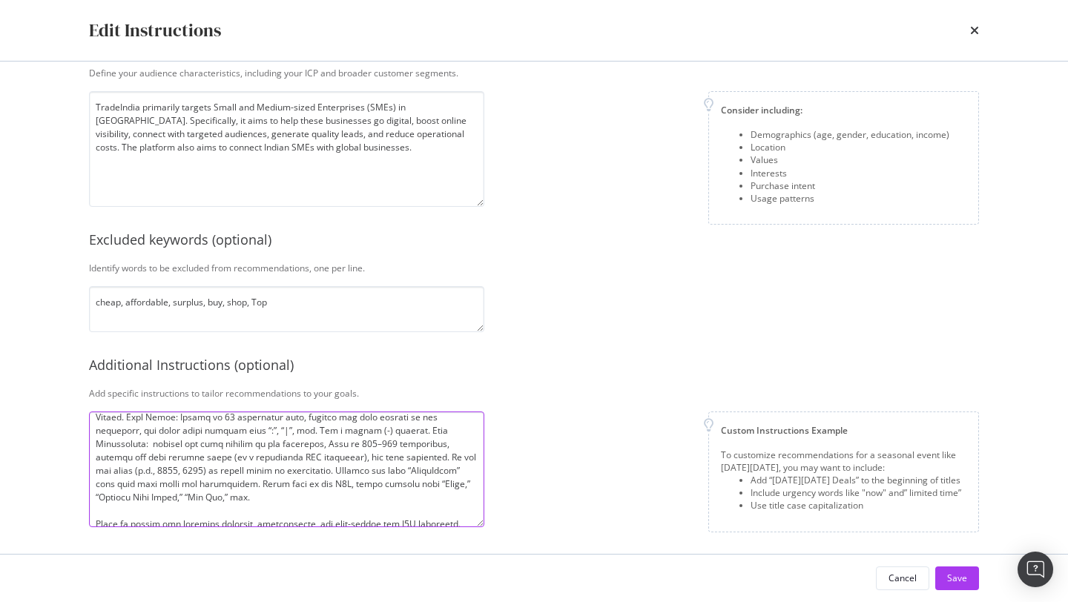
scroll to position [77, 0]
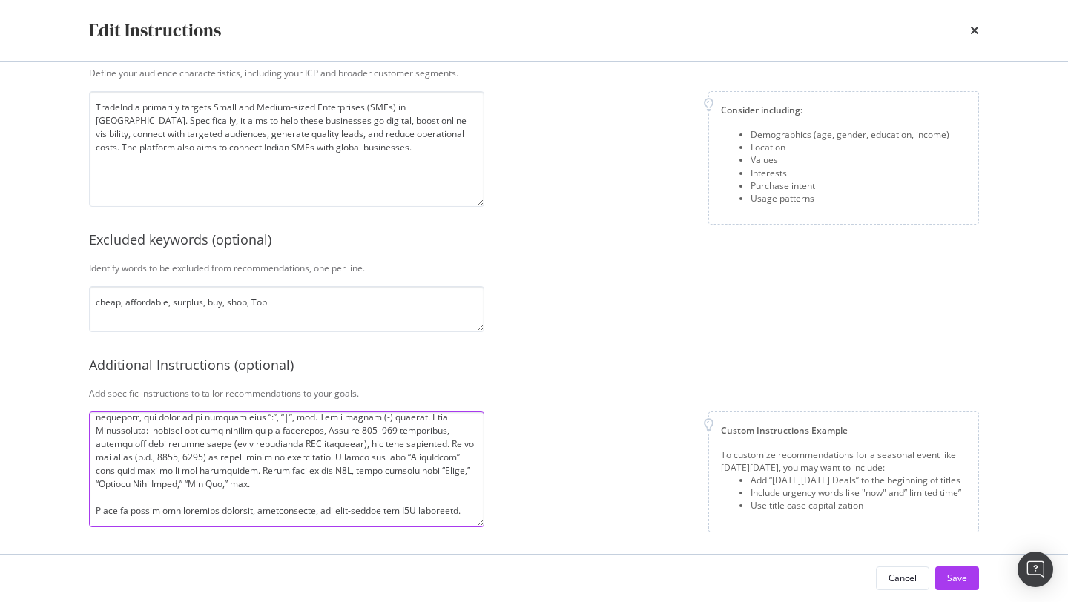
click at [94, 509] on textarea "modal" at bounding box center [286, 470] width 395 height 116
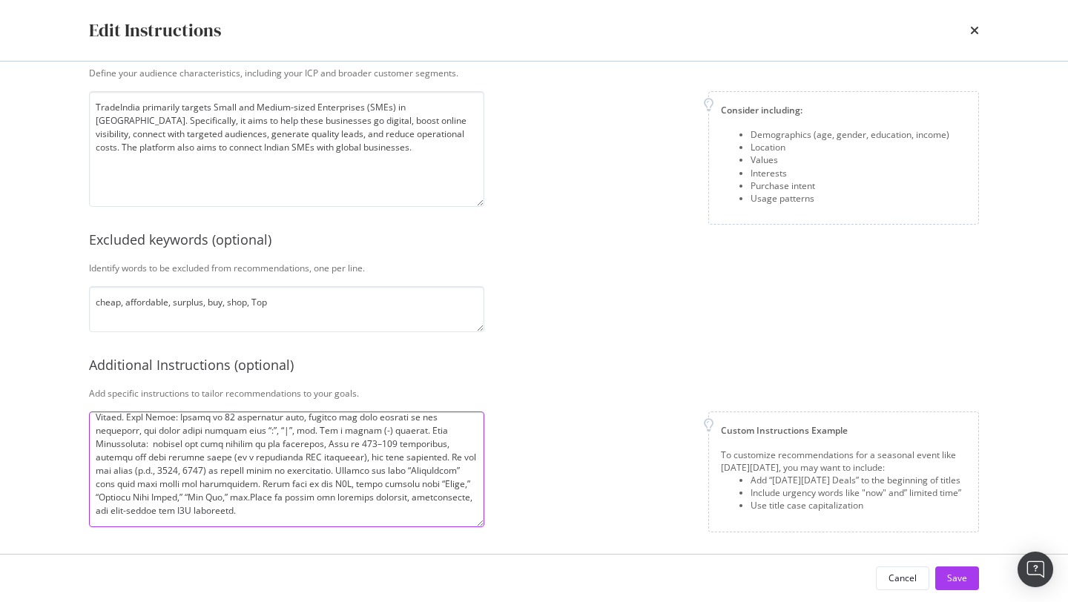
scroll to position [50, 0]
paste textarea "an SEO-optimized meta title and meta description for the given page. Instructio…"
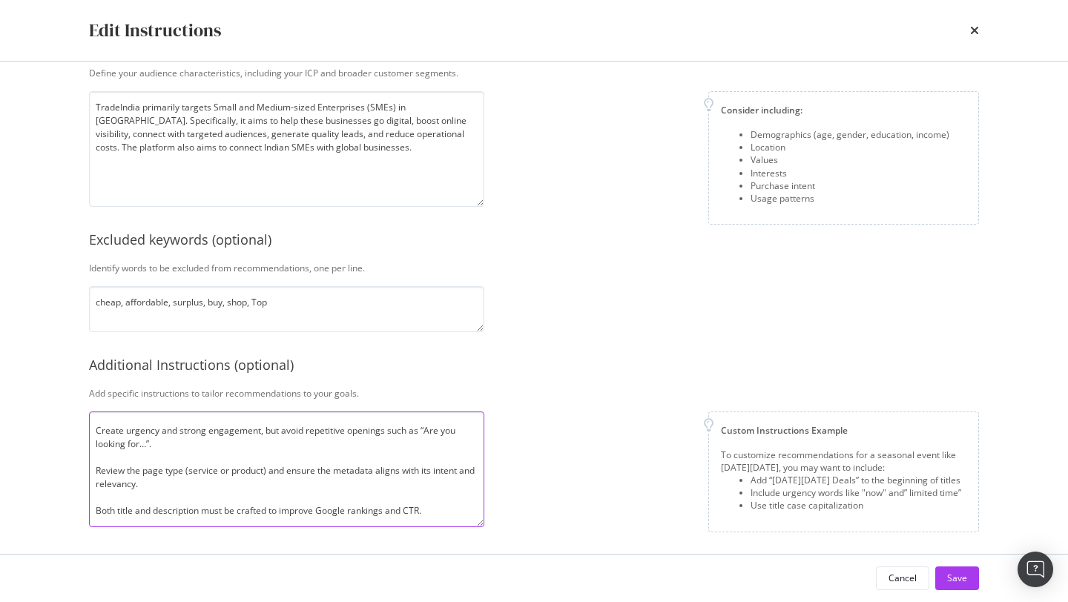
scroll to position [361, 0]
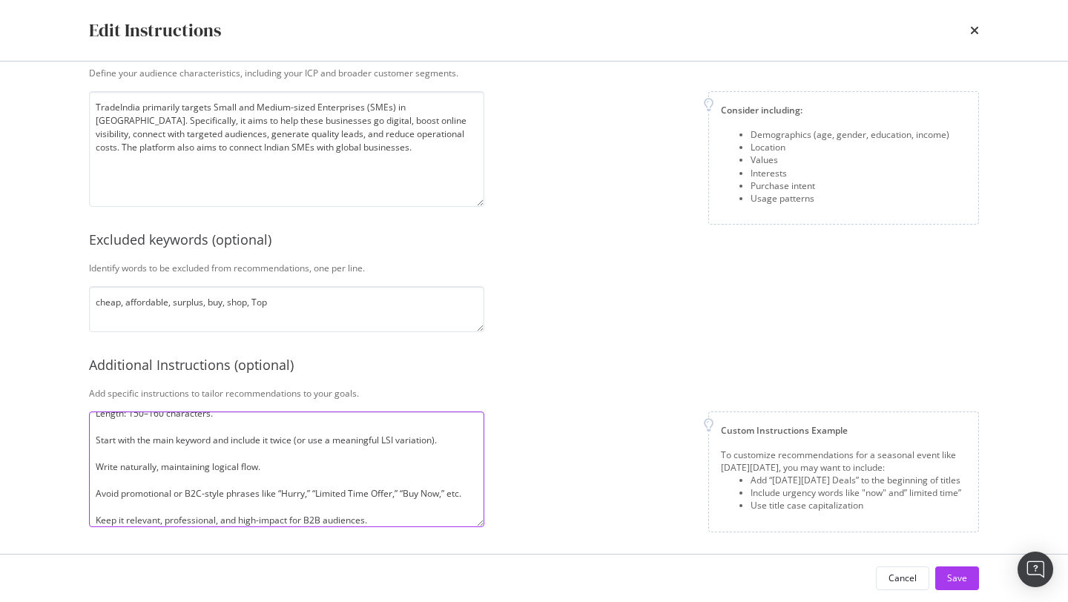
type textarea "Loremi dolorsi ame consec adipiscing el sed doei tempo inc utlaboreetd, mag ali…"
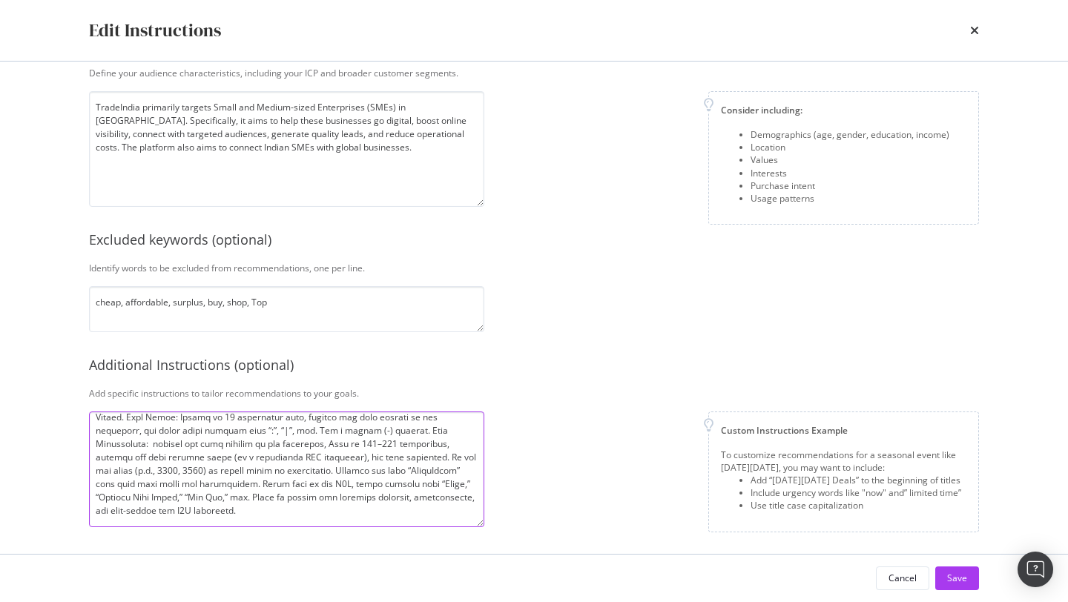
scroll to position [64, 0]
click at [951, 574] on div "Save" at bounding box center [957, 578] width 20 height 13
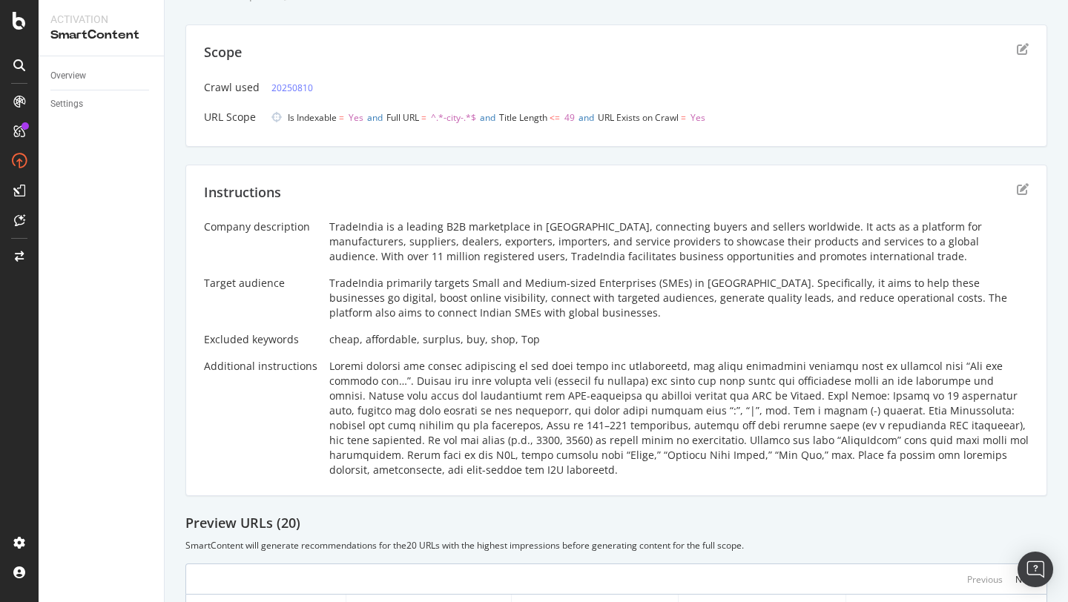
scroll to position [82, 0]
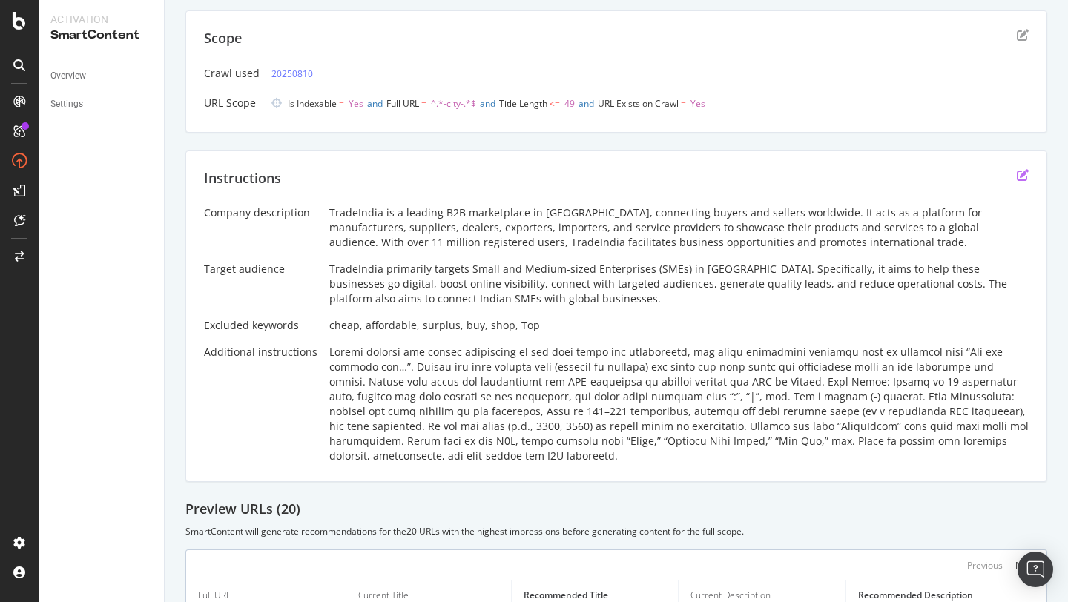
click at [1024, 169] on icon "edit" at bounding box center [1023, 175] width 12 height 12
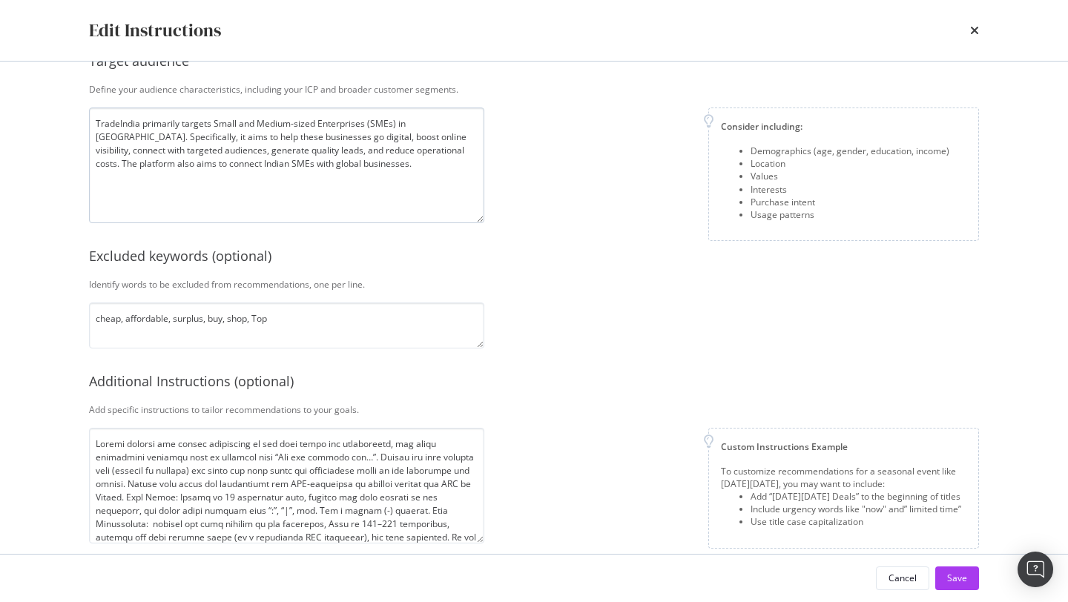
scroll to position [265, 0]
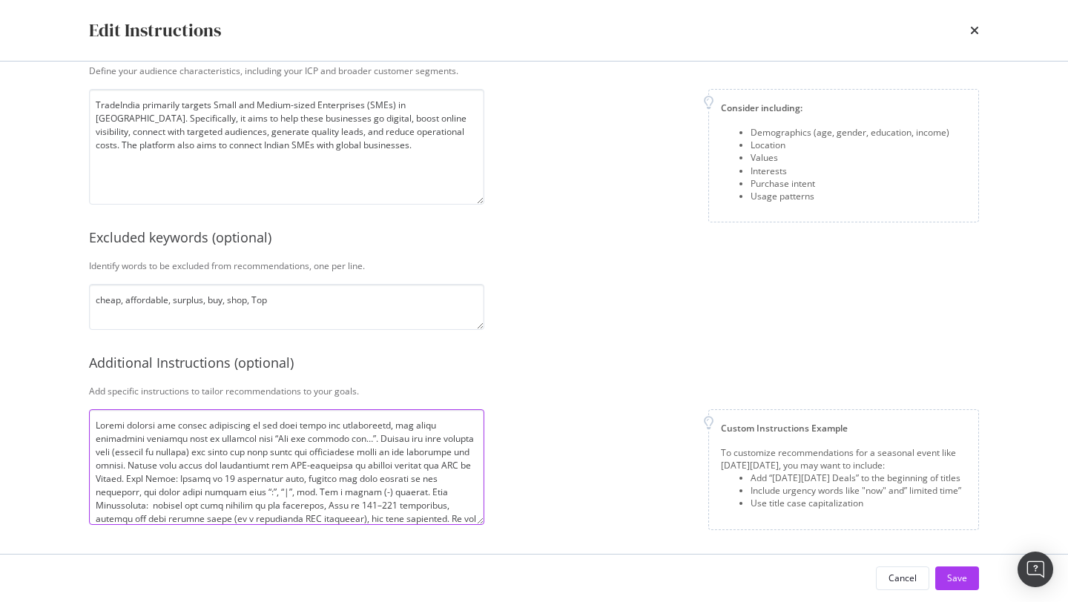
click at [314, 455] on textarea "modal" at bounding box center [286, 467] width 395 height 116
paste textarea "an SEO-optimized meta title and meta description for the given page. Instructio…"
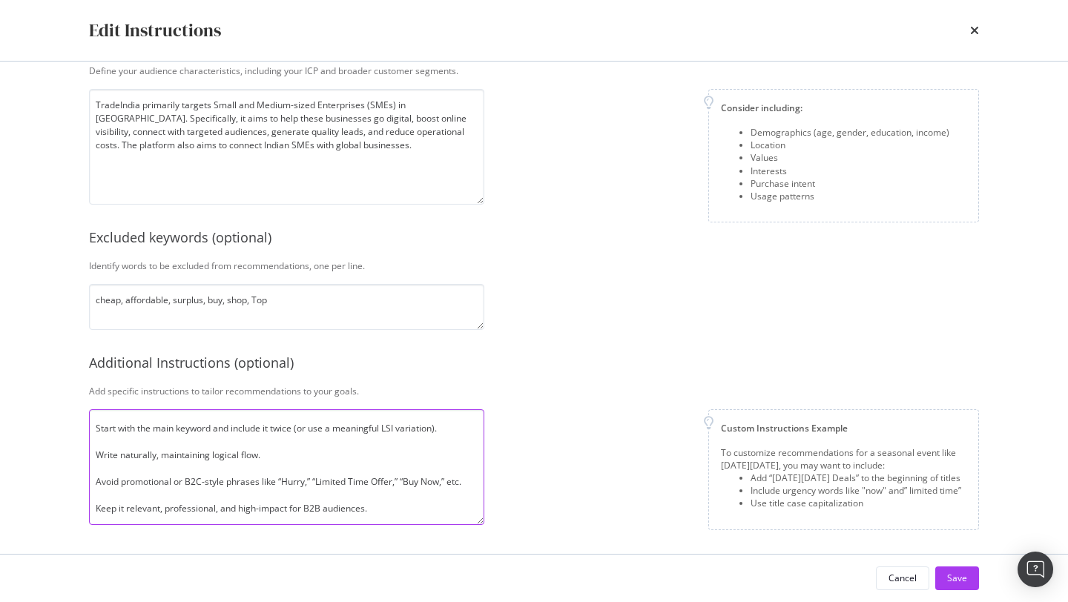
scroll to position [370, 0]
type textarea "Create an SEO-optimized meta title and meta description for the given page. Ins…"
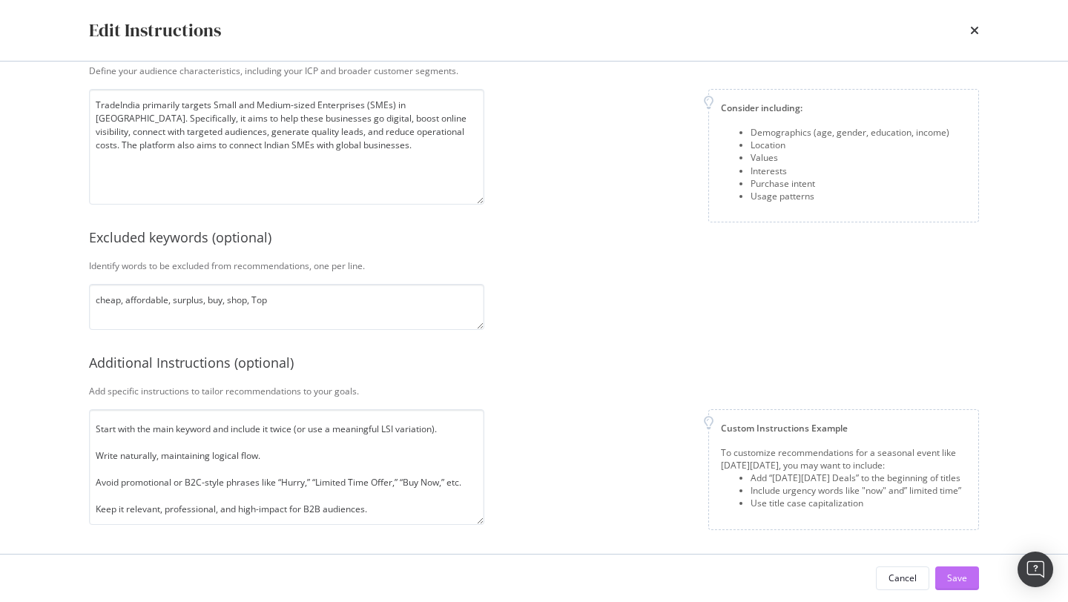
click at [973, 587] on button "Save" at bounding box center [957, 578] width 44 height 24
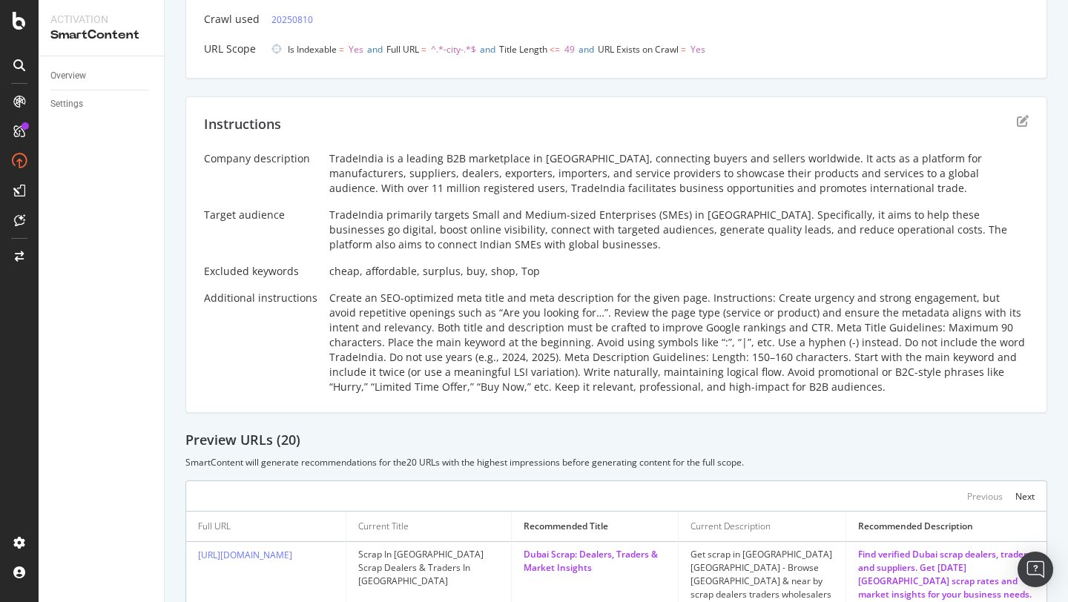
scroll to position [143, 0]
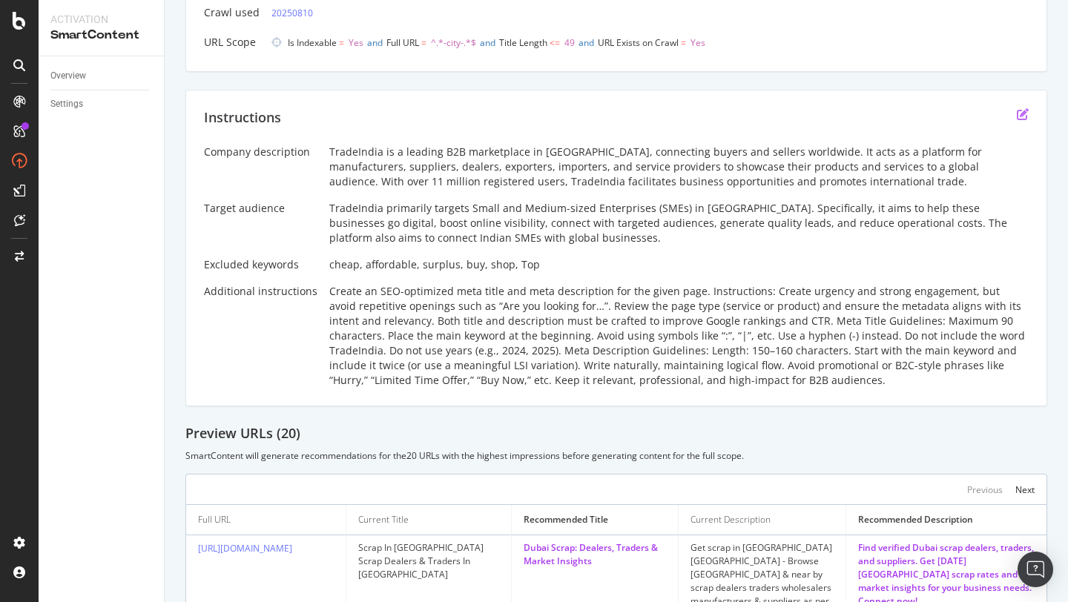
click at [1020, 119] on icon "edit" at bounding box center [1023, 114] width 12 height 12
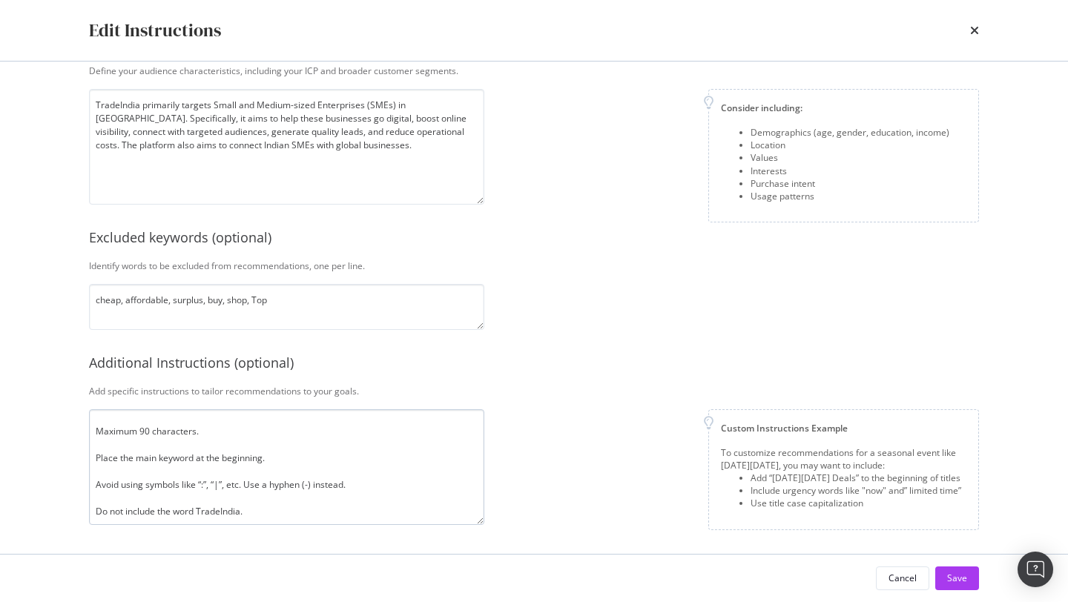
scroll to position [183, 0]
click at [288, 457] on textarea "Create an SEO-optimized meta title and meta description for the given page. Ins…" at bounding box center [286, 467] width 395 height 116
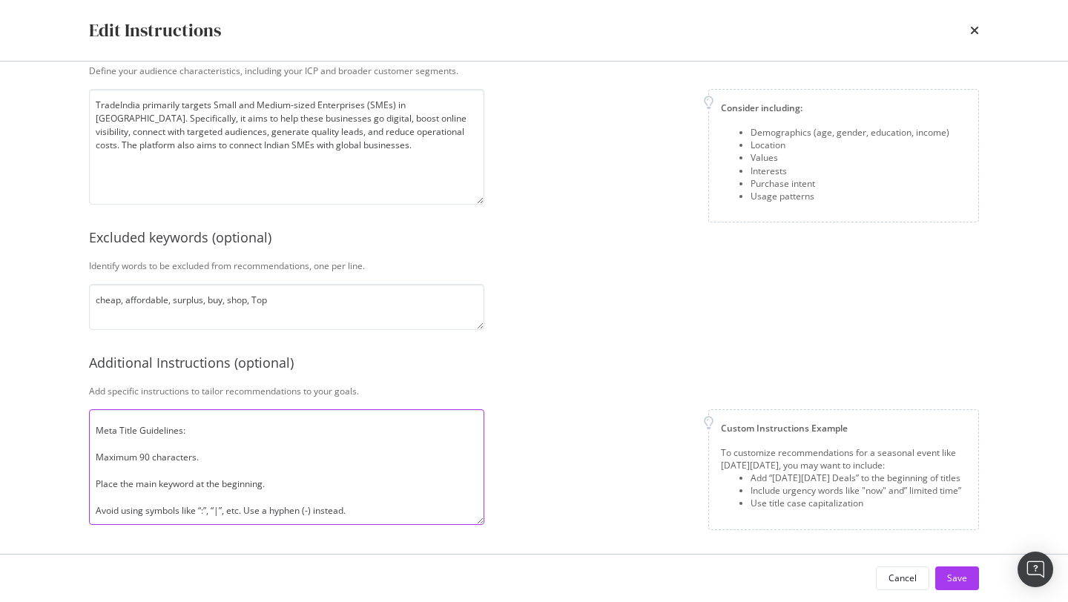
scroll to position [159, 0]
drag, startPoint x: 283, startPoint y: 478, endPoint x: 88, endPoint y: 488, distance: 195.2
click at [89, 486] on textarea "Create an SEO-optimized meta title and meta description for the given page. Ins…" at bounding box center [286, 467] width 395 height 116
click at [116, 441] on textarea "Create an SEO-optimized meta title and meta description for the given page. Ins…" at bounding box center [286, 467] width 395 height 116
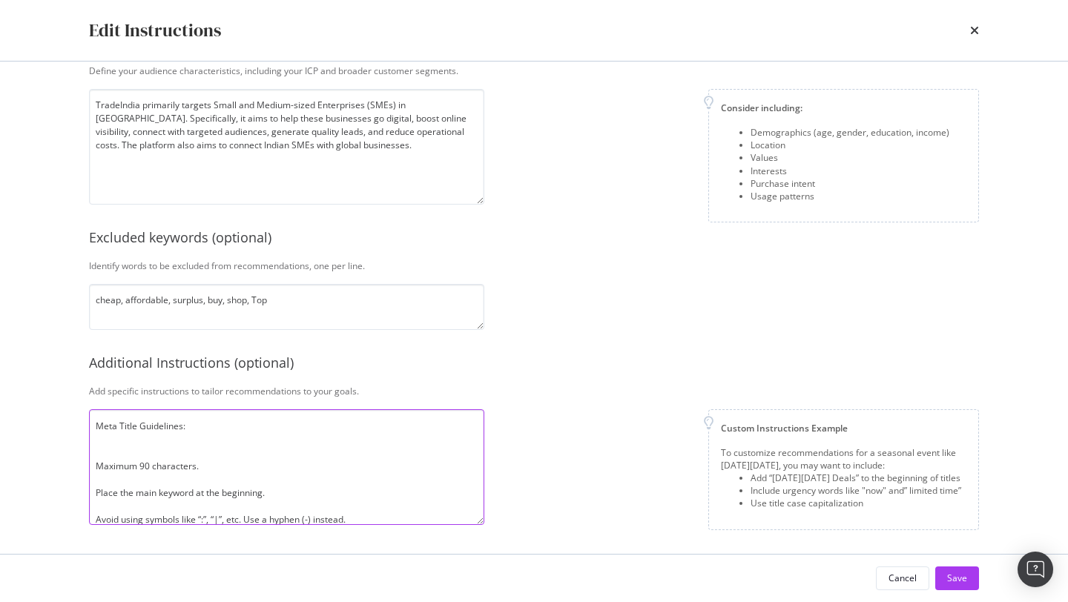
paste textarea "modal"
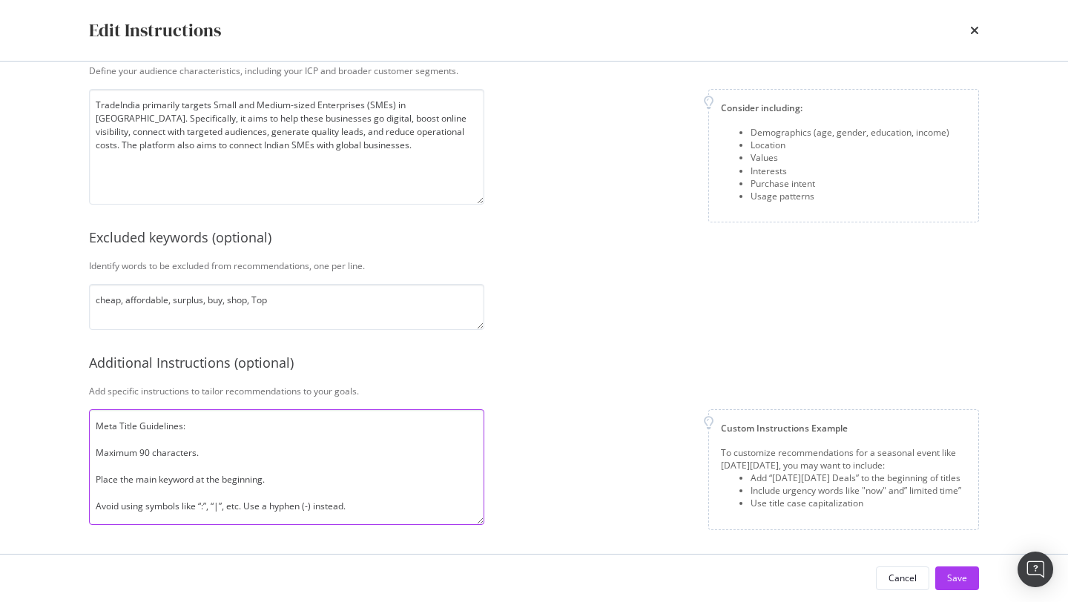
click at [143, 479] on textarea "Create an SEO-optimized meta title and meta description for the given page. Ins…" at bounding box center [286, 467] width 395 height 116
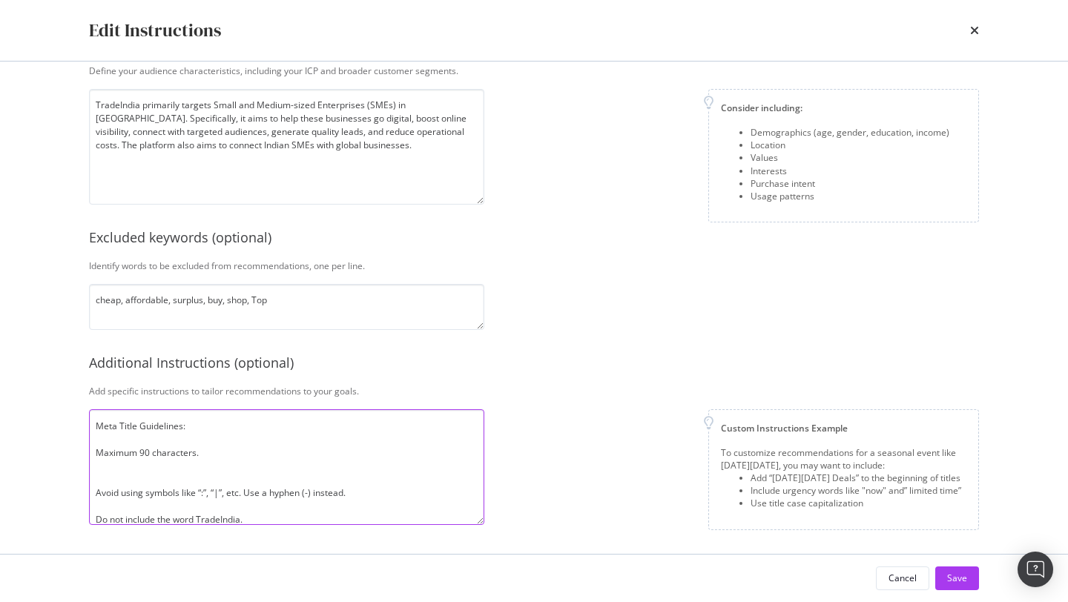
click at [122, 443] on textarea "Create an SEO-optimized meta title and meta description for the given page. Ins…" at bounding box center [286, 467] width 395 height 116
paste textarea "Place the main keyword at the beginning."
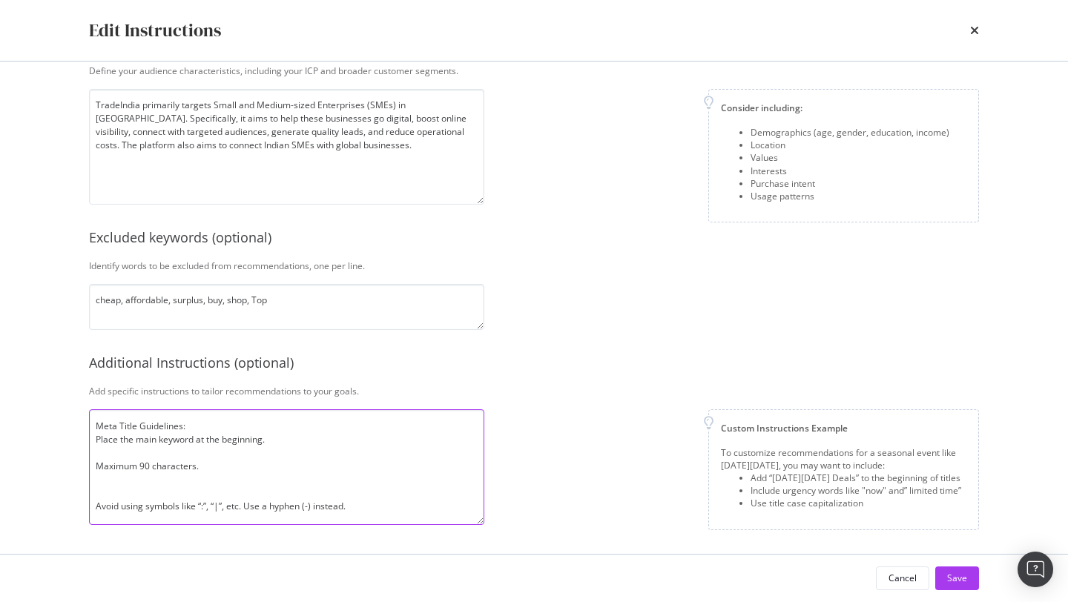
click at [107, 455] on textarea "Create an SEO-optimized meta title and meta description for the given page. Ins…" at bounding box center [286, 467] width 395 height 116
drag, startPoint x: 135, startPoint y: 452, endPoint x: 96, endPoint y: 452, distance: 39.3
click at [96, 452] on textarea "Create an SEO-optimized meta title and meta description for the given page. Ins…" at bounding box center [286, 467] width 395 height 116
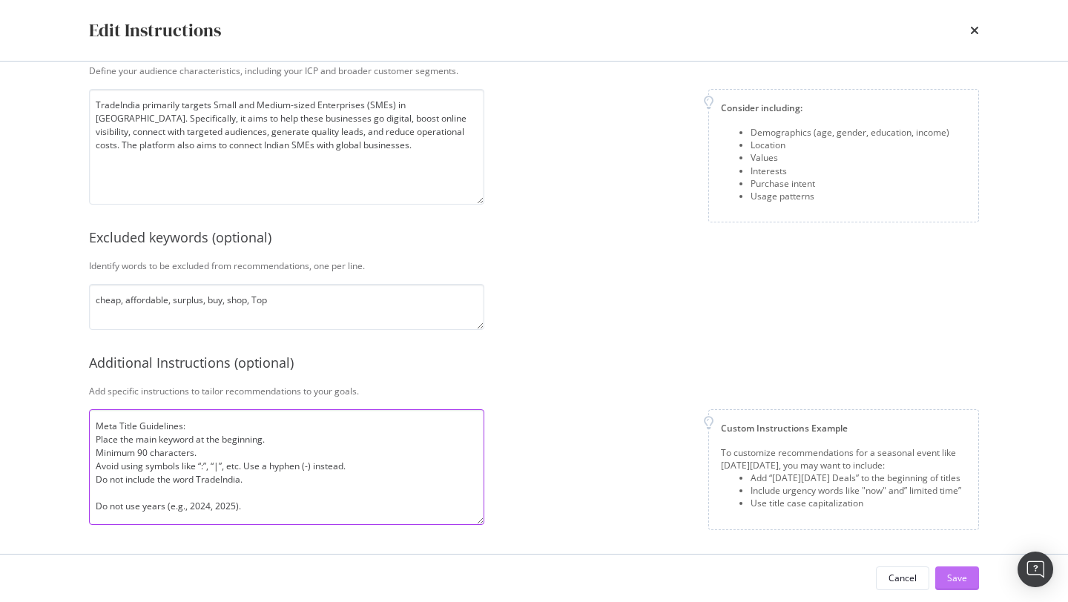
type textarea "Create an SEO-optimized meta title and meta description for the given page. Ins…"
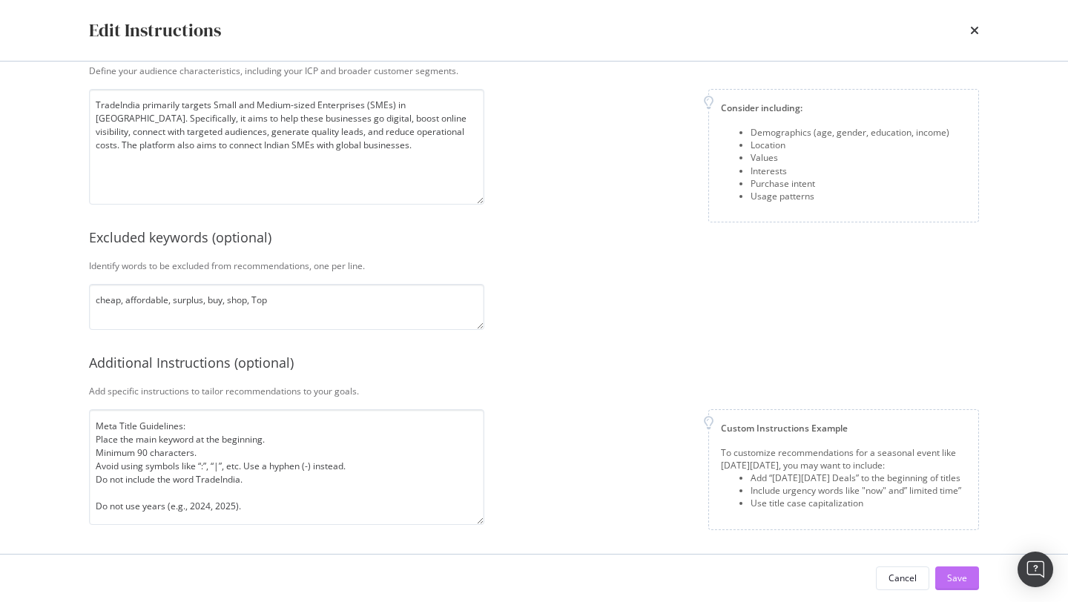
click at [952, 575] on div "Save" at bounding box center [957, 578] width 20 height 13
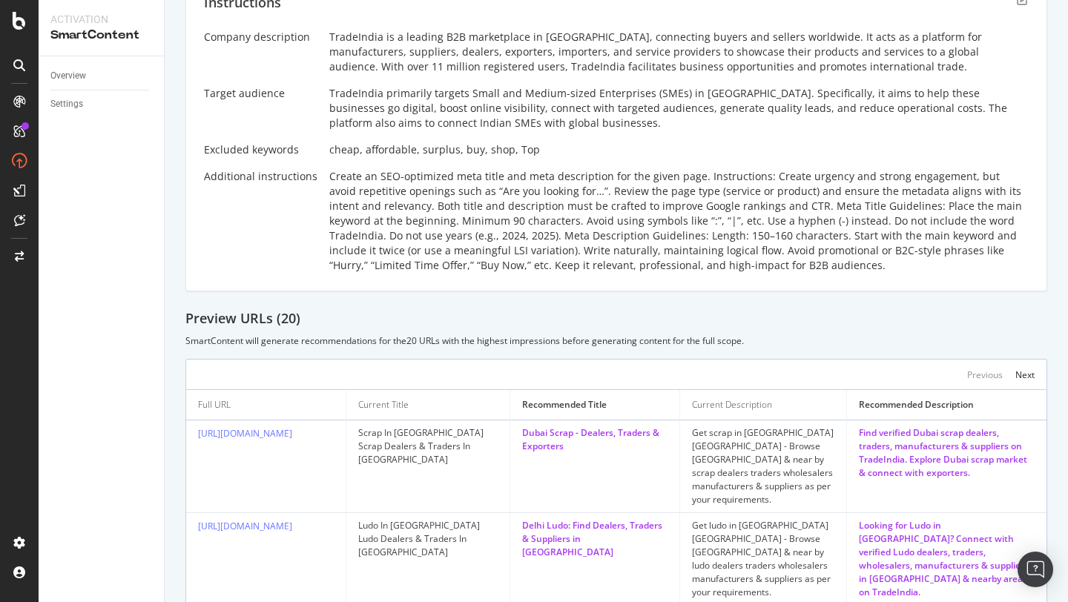
scroll to position [0, 0]
